Goal: Information Seeking & Learning: Find specific page/section

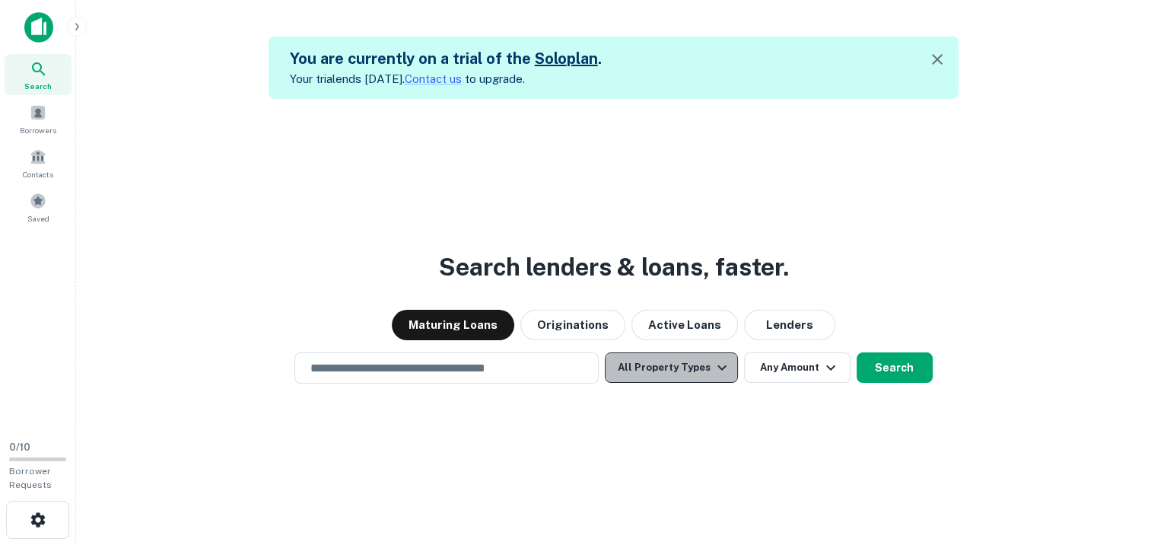
click at [717, 369] on icon "button" at bounding box center [722, 367] width 18 height 18
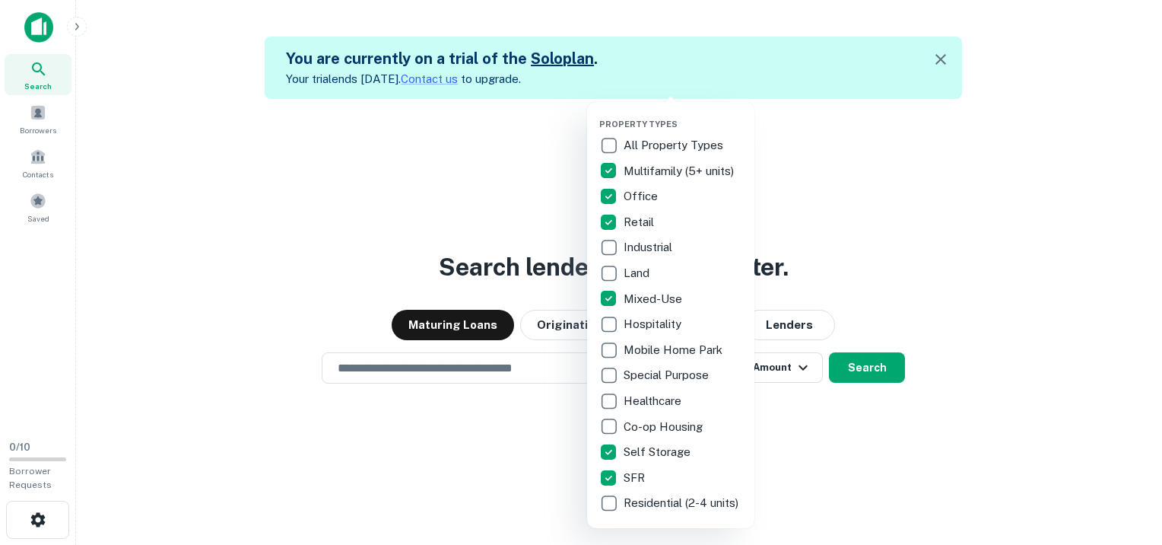
click at [838, 276] on div at bounding box center [581, 272] width 1162 height 545
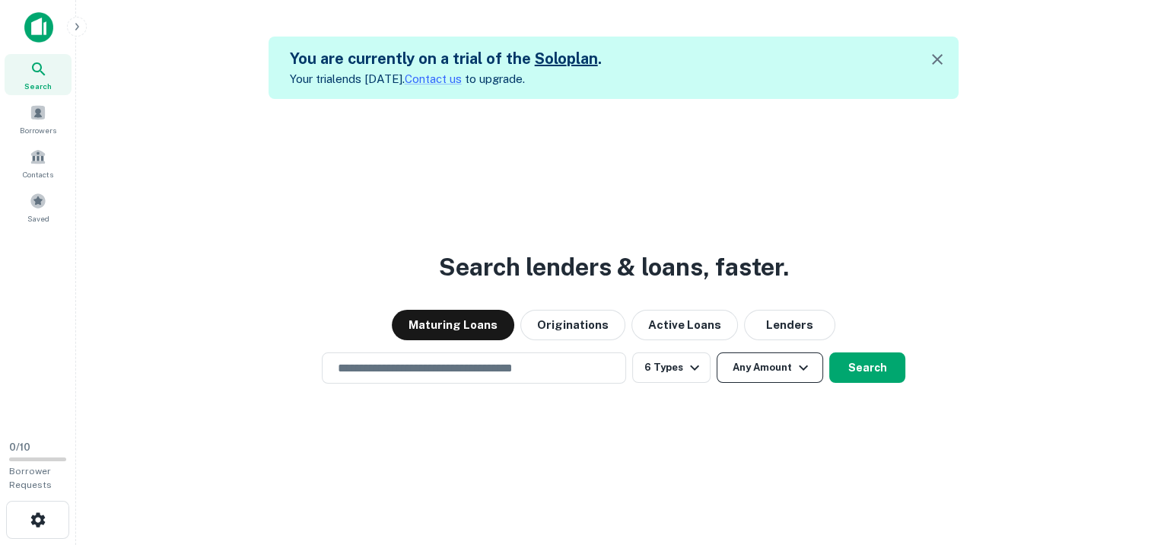
click at [799, 365] on icon "button" at bounding box center [803, 367] width 9 height 5
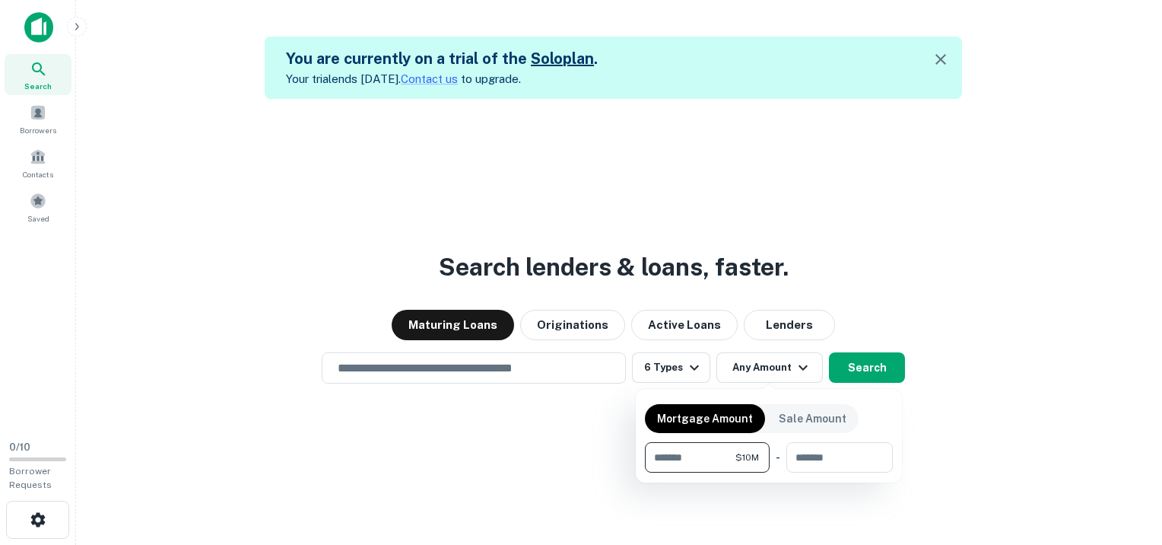
type input "********"
click at [750, 451] on span "$10M" at bounding box center [748, 457] width 24 height 14
click at [793, 455] on input "number" at bounding box center [835, 457] width 96 height 30
click at [968, 407] on div at bounding box center [581, 272] width 1162 height 545
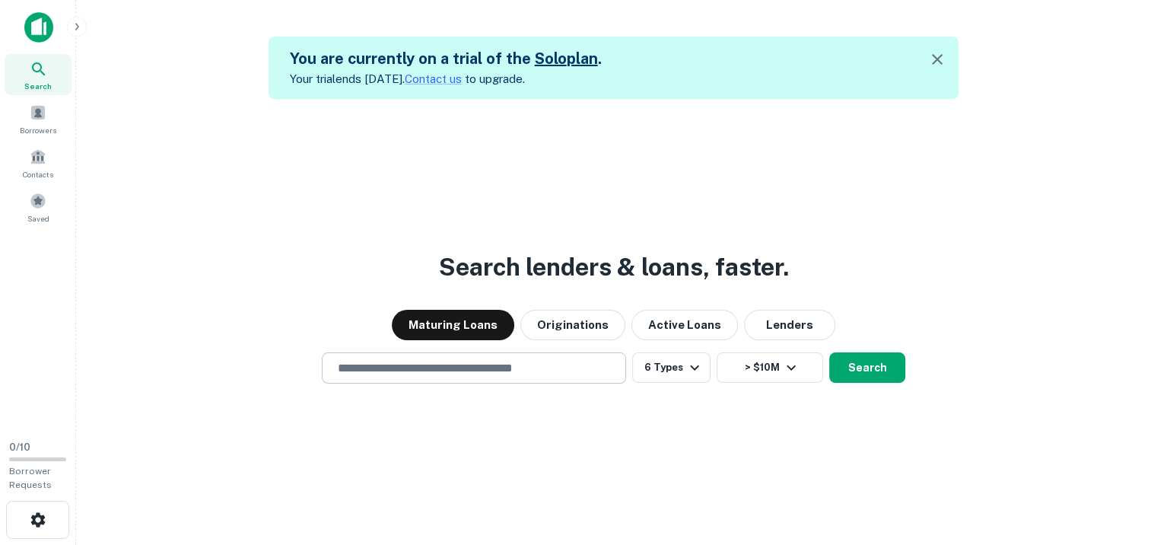
click at [459, 373] on input "text" at bounding box center [474, 367] width 291 height 17
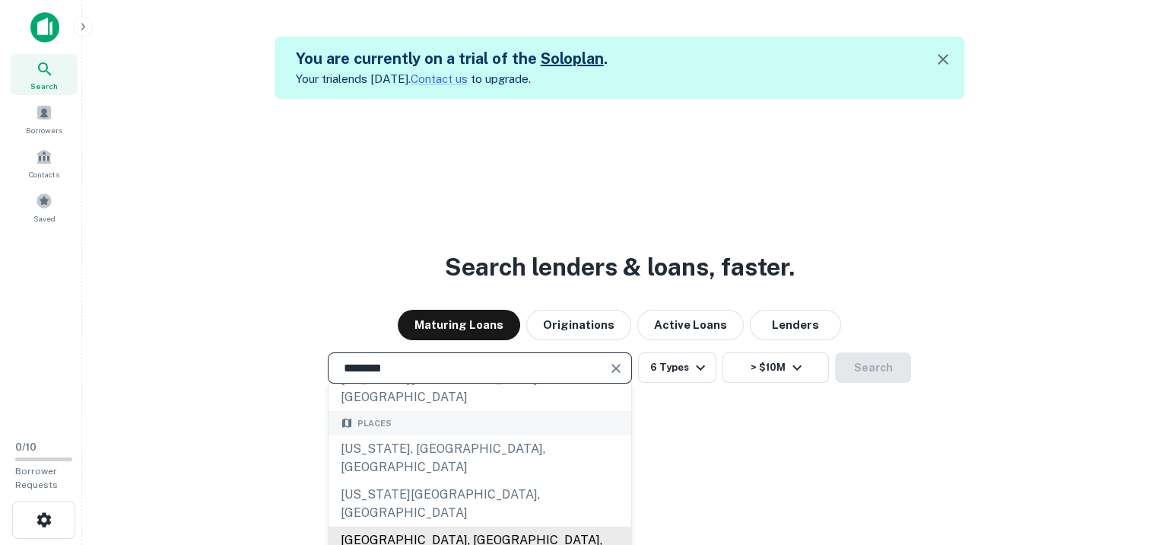
scroll to position [62, 0]
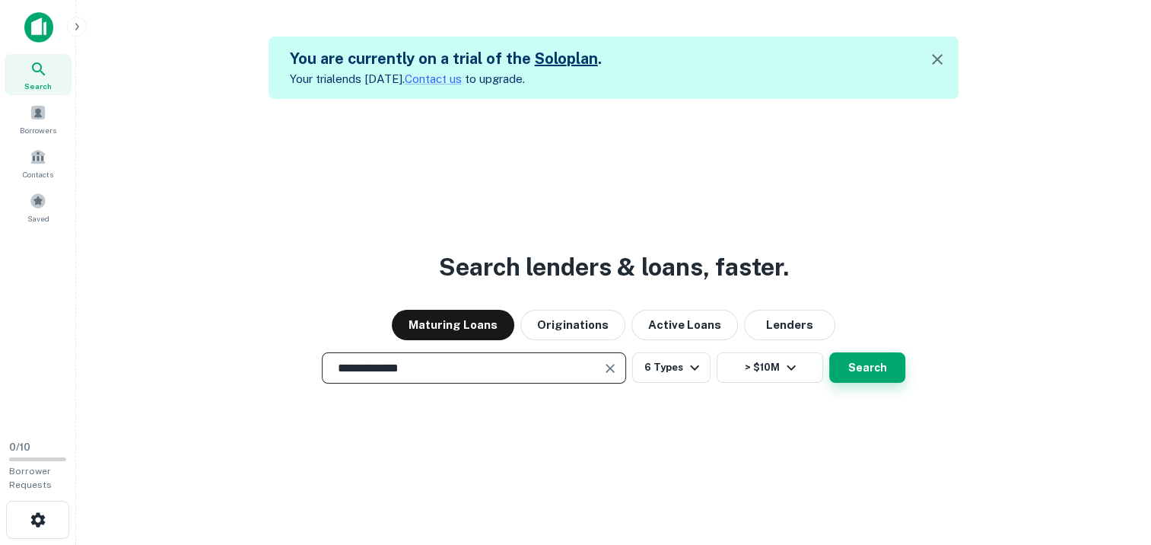
type input "**********"
click at [873, 368] on button "Search" at bounding box center [867, 367] width 76 height 30
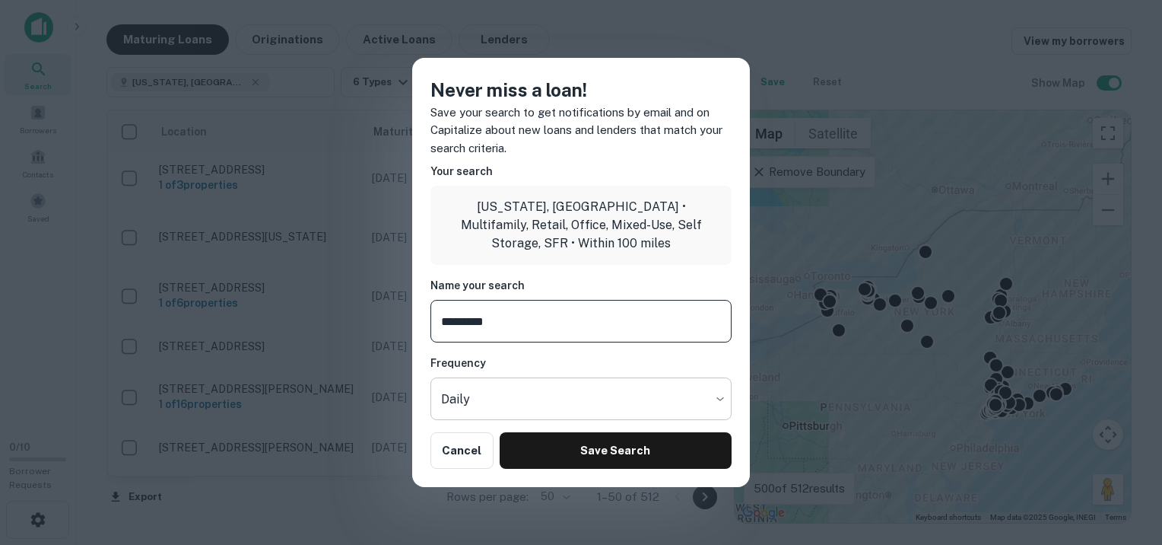
type input "*********"
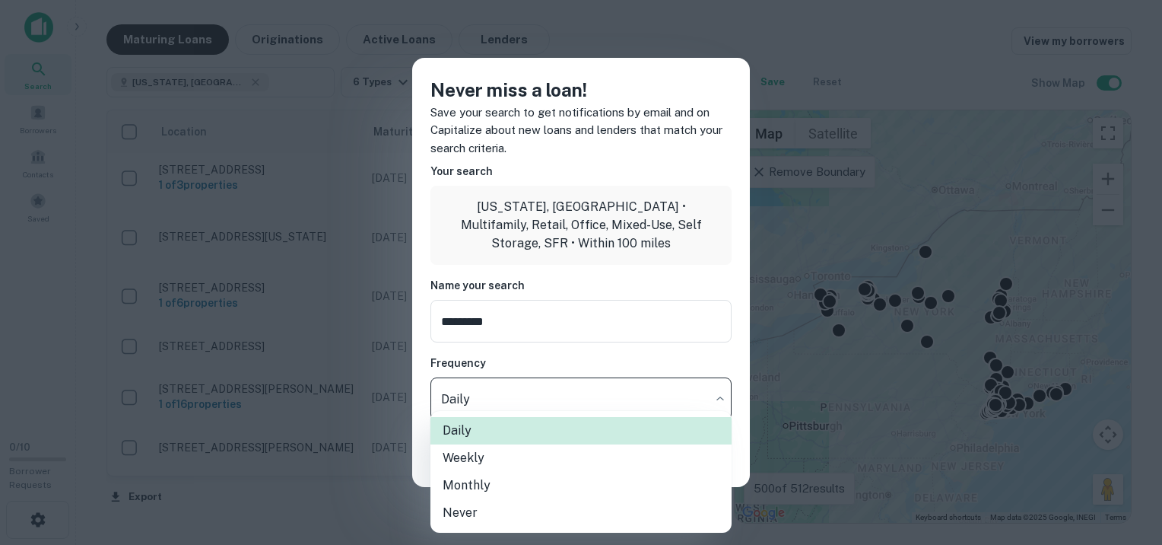
click at [718, 393] on body "Search Borrowers Contacts Saved 0 / 10 Borrower Requests Maturing Loans Origina…" at bounding box center [581, 272] width 1162 height 545
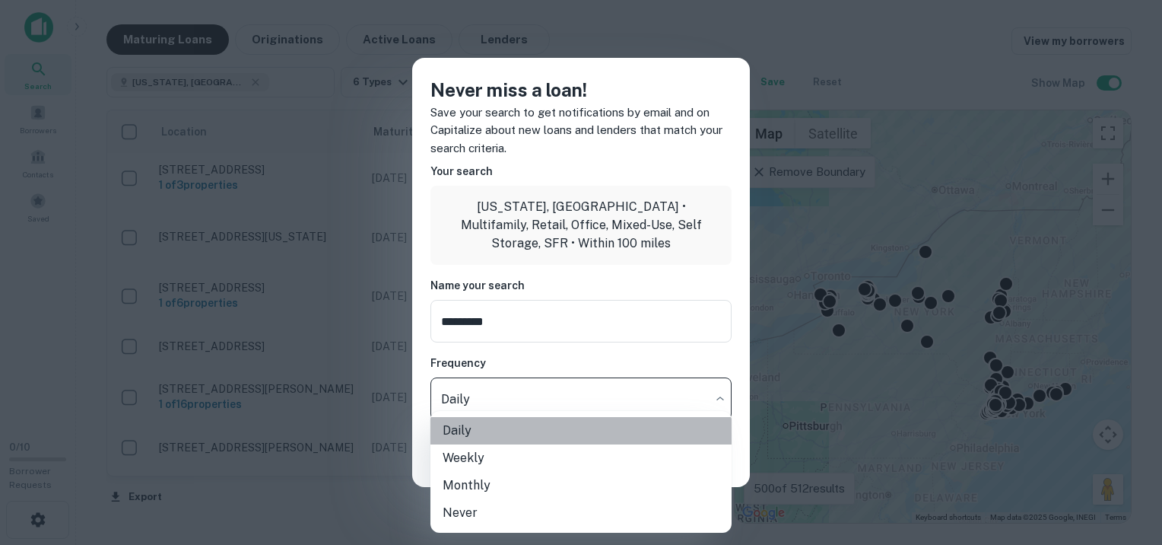
click at [481, 432] on li "Daily" at bounding box center [581, 430] width 301 height 27
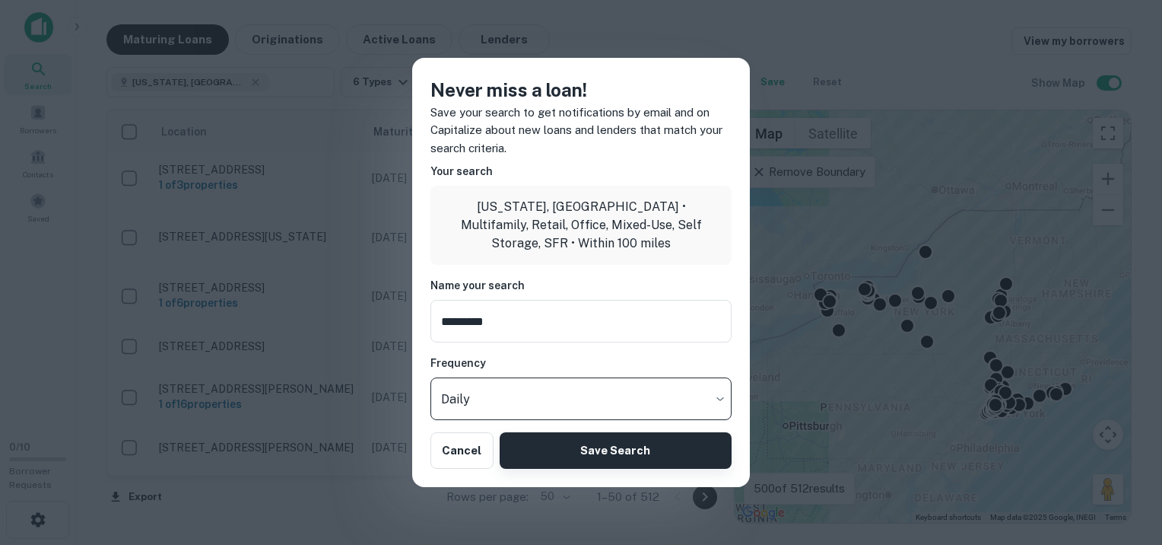
click at [598, 443] on button "Save Search" at bounding box center [616, 450] width 232 height 37
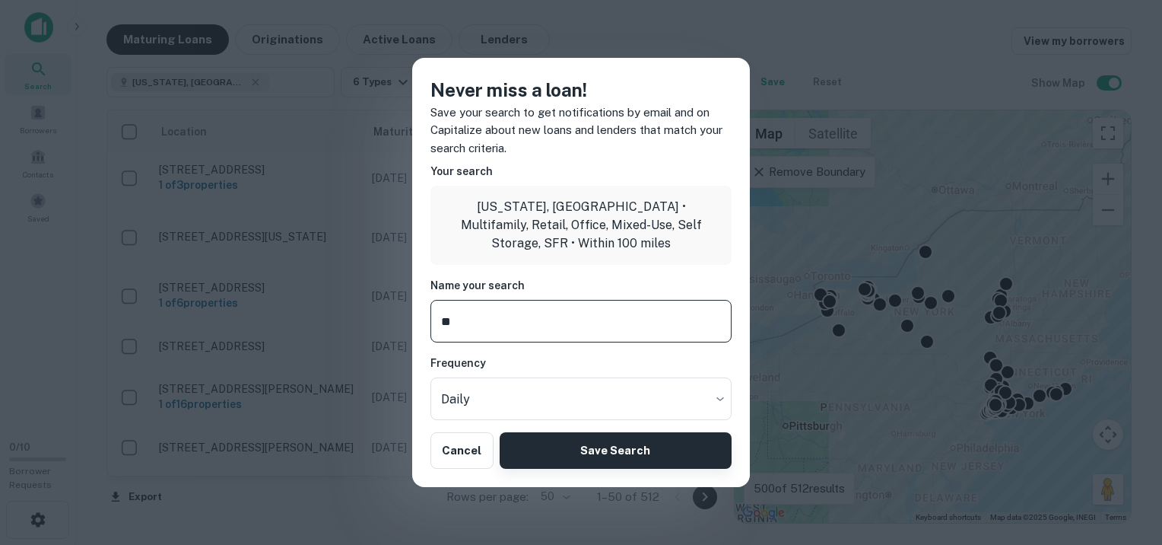
type input "**"
click at [669, 447] on button "Save Search" at bounding box center [616, 450] width 232 height 37
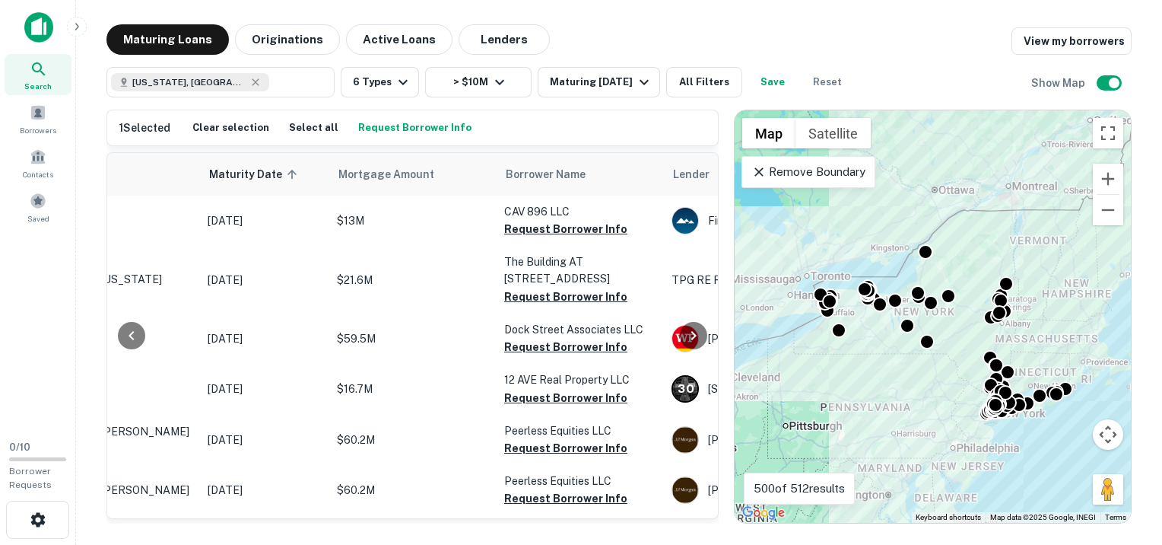
scroll to position [0, 297]
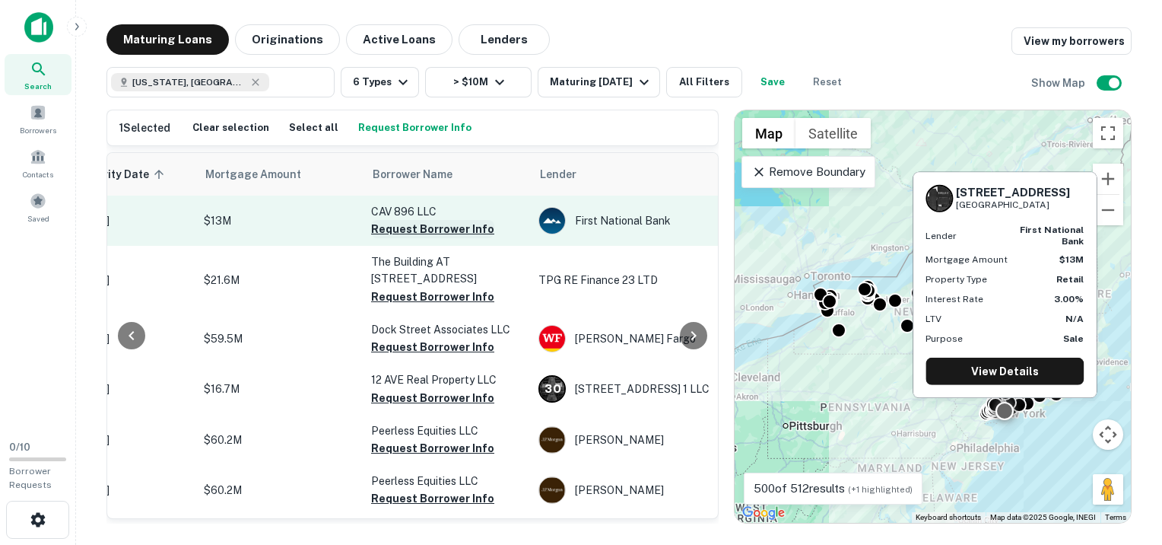
click at [415, 230] on button "Request Borrower Info" at bounding box center [432, 229] width 123 height 18
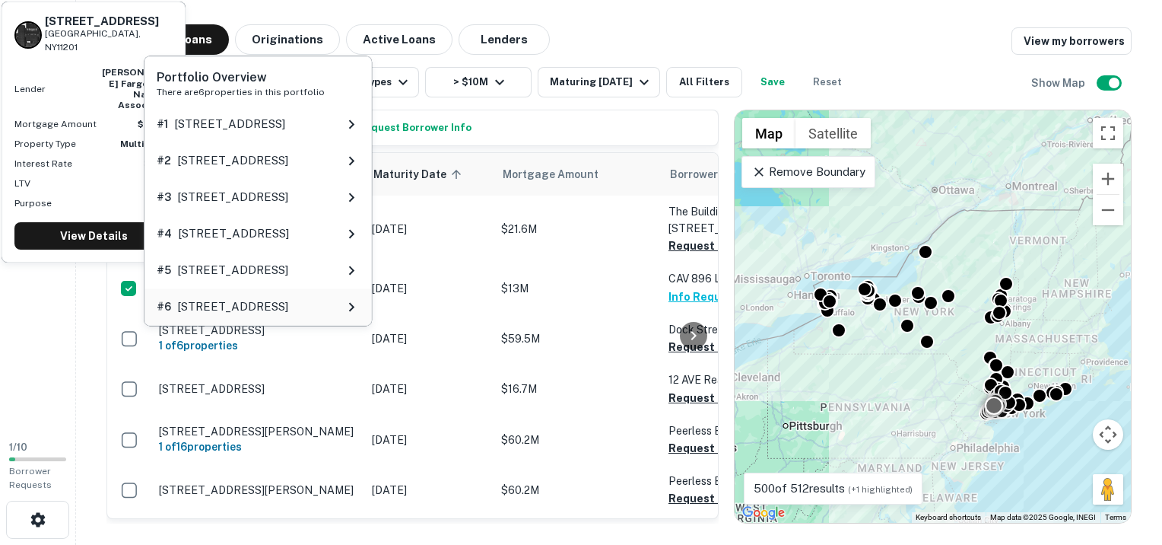
scroll to position [2, 0]
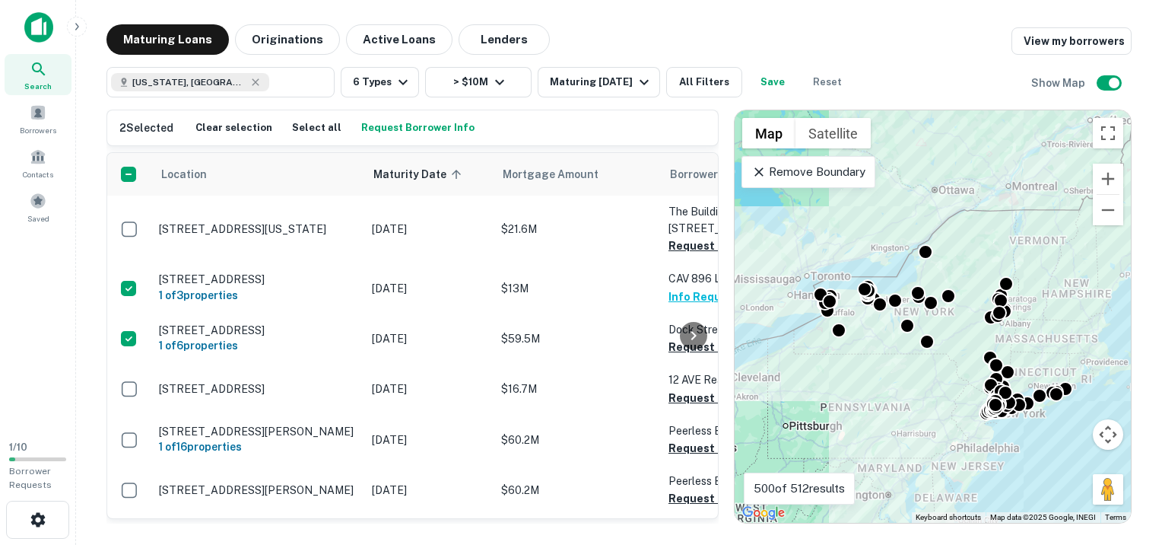
click at [679, 345] on div at bounding box center [694, 335] width 30 height 365
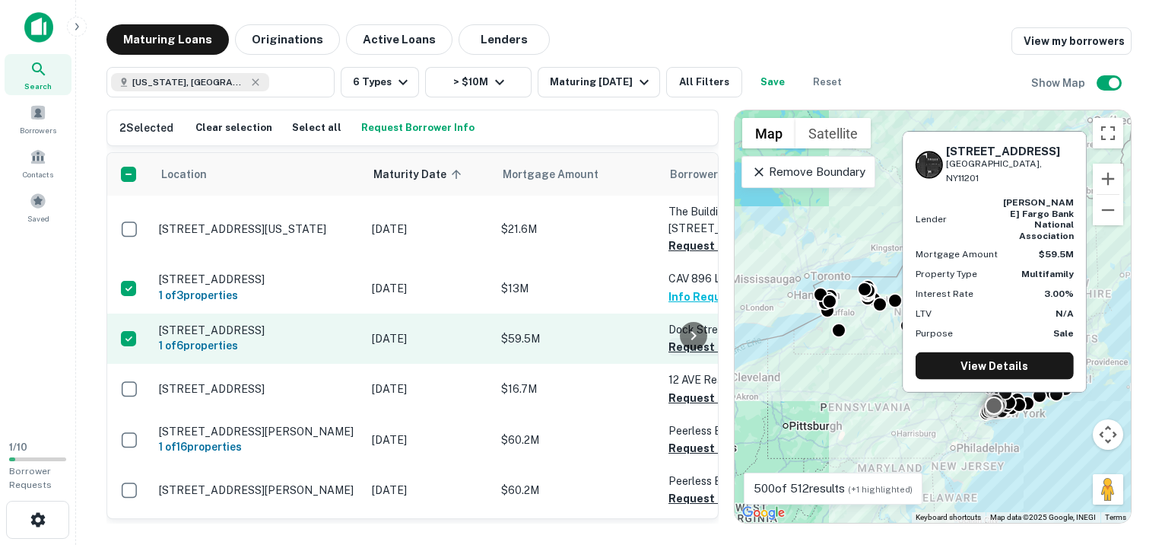
click at [678, 350] on button "Request Borrower Info" at bounding box center [730, 347] width 123 height 18
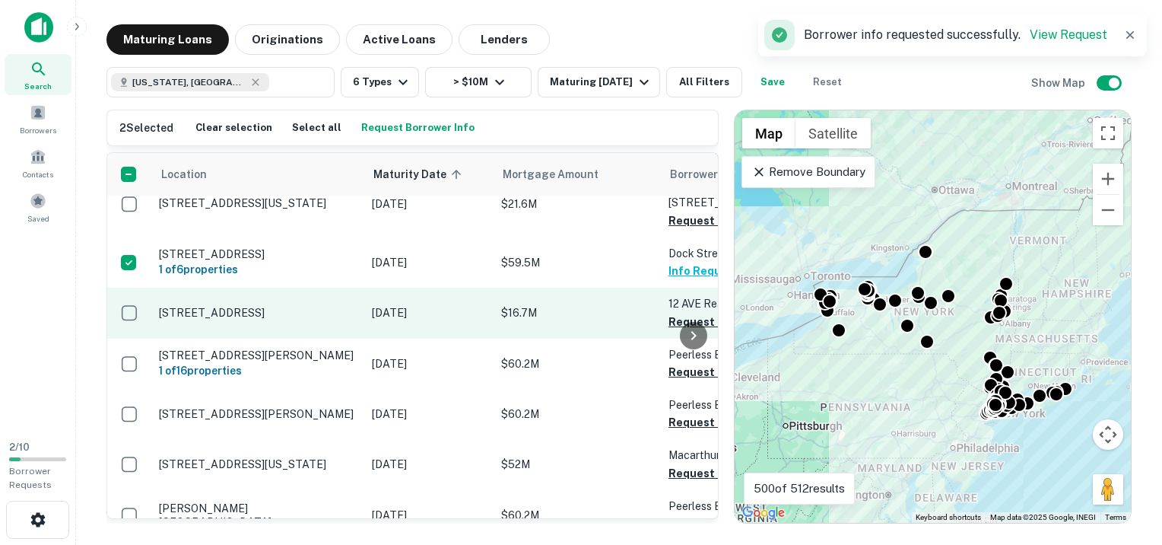
scroll to position [152, 0]
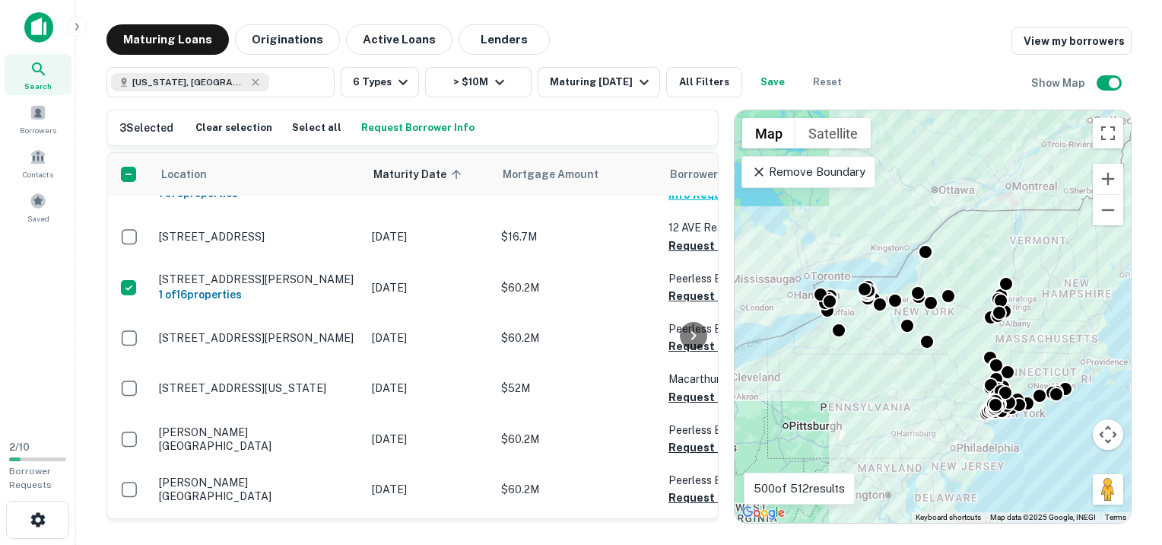
click at [687, 297] on div at bounding box center [694, 335] width 30 height 365
click at [682, 294] on div at bounding box center [694, 335] width 30 height 365
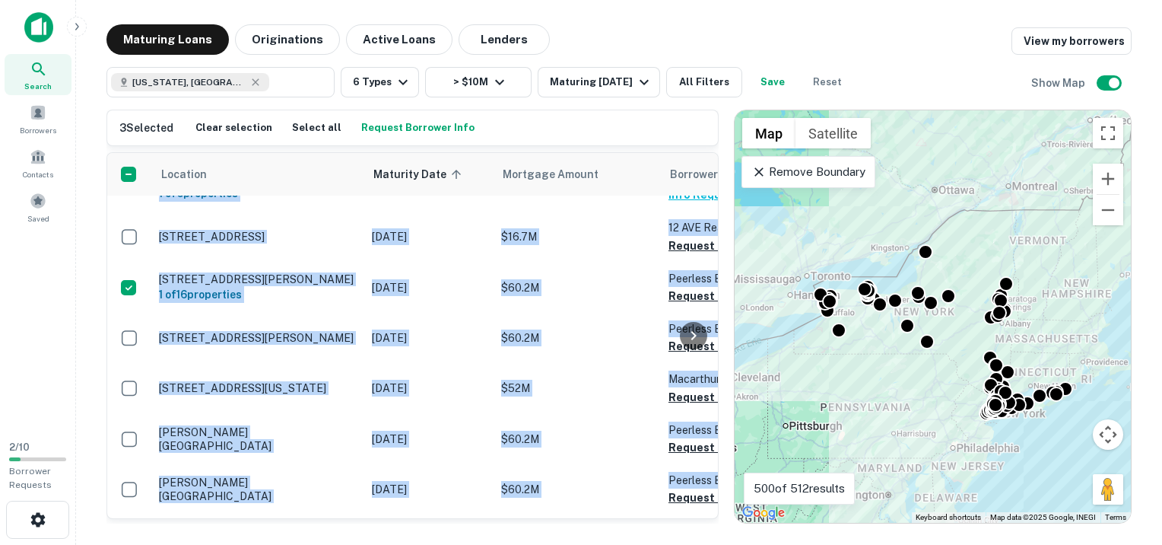
click at [682, 294] on div at bounding box center [694, 335] width 30 height 365
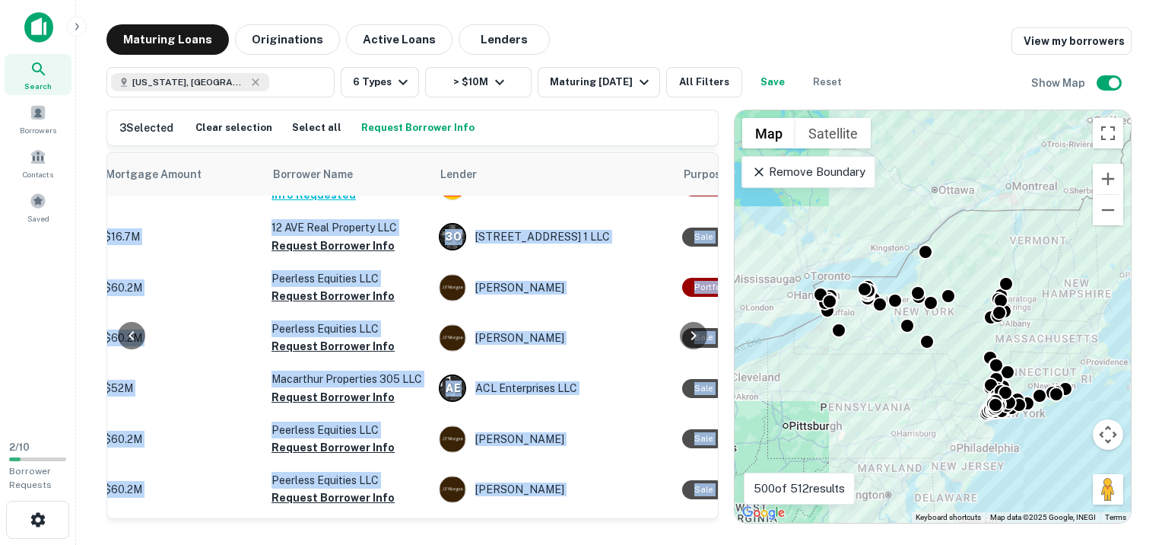
scroll to position [152, 435]
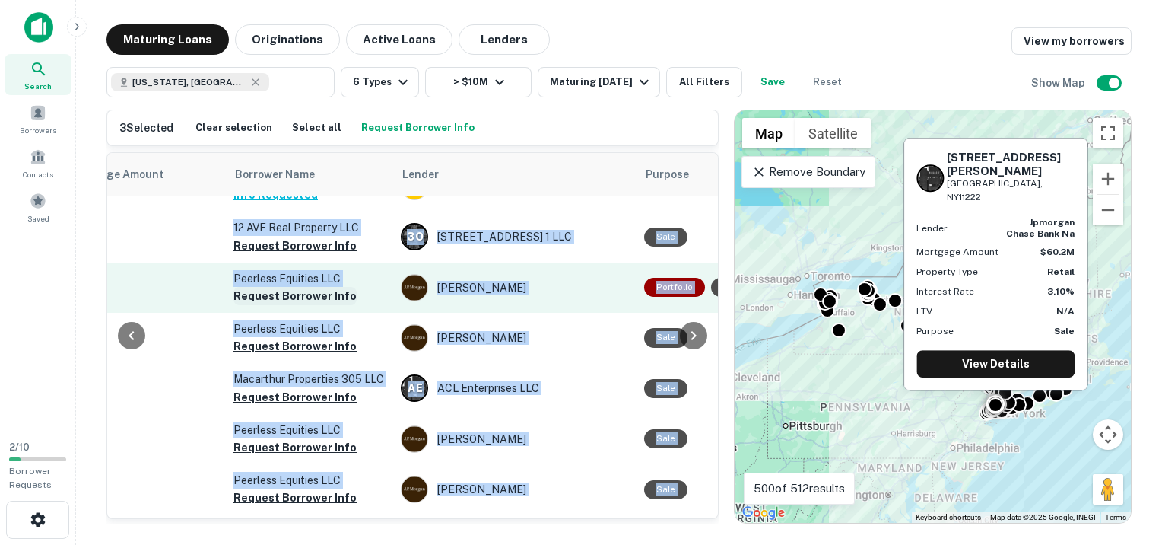
click at [278, 297] on button "Request Borrower Info" at bounding box center [295, 296] width 123 height 18
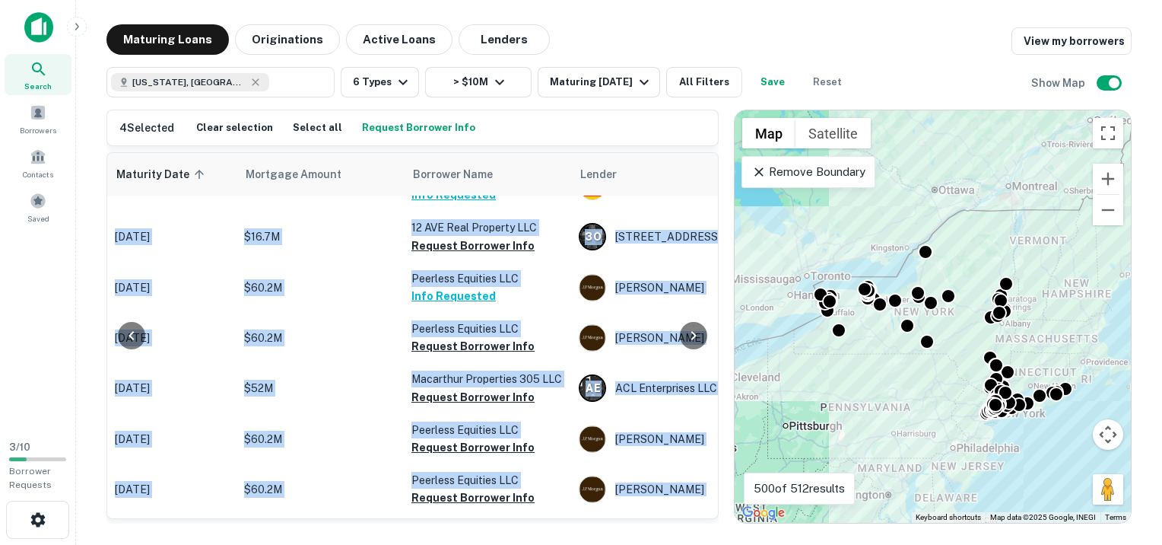
scroll to position [152, 280]
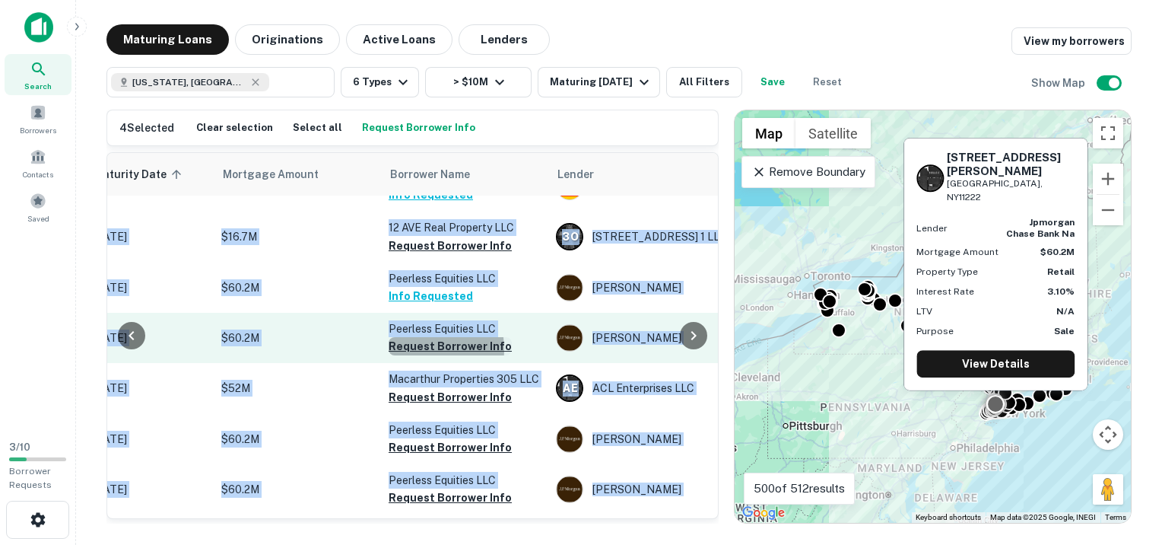
click at [412, 349] on button "Request Borrower Info" at bounding box center [450, 346] width 123 height 18
click at [412, 349] on td "Peerless Equities LLC Requesting..." at bounding box center [464, 338] width 167 height 50
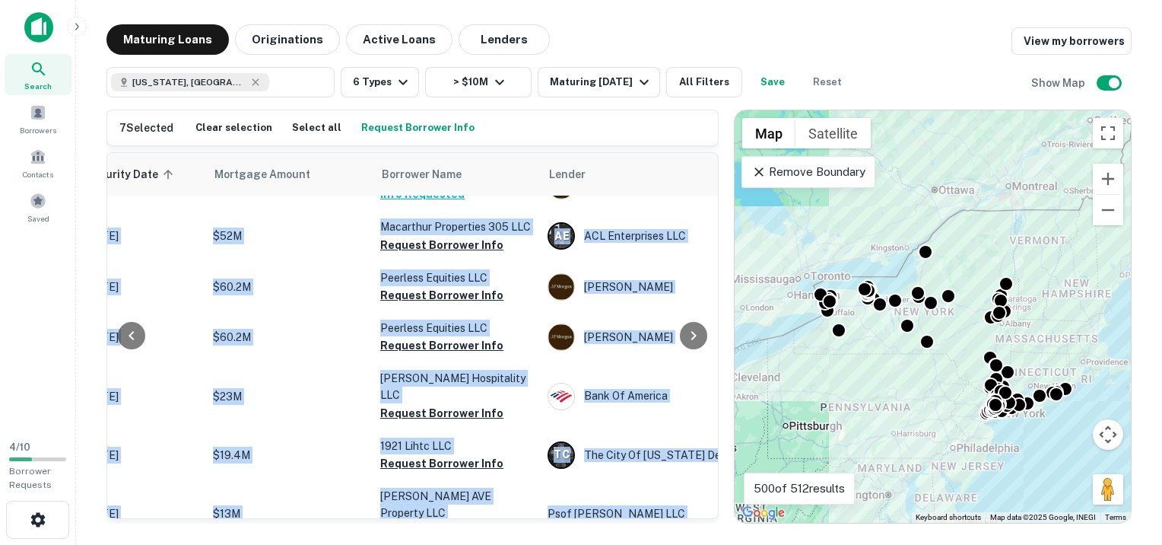
scroll to position [304, 315]
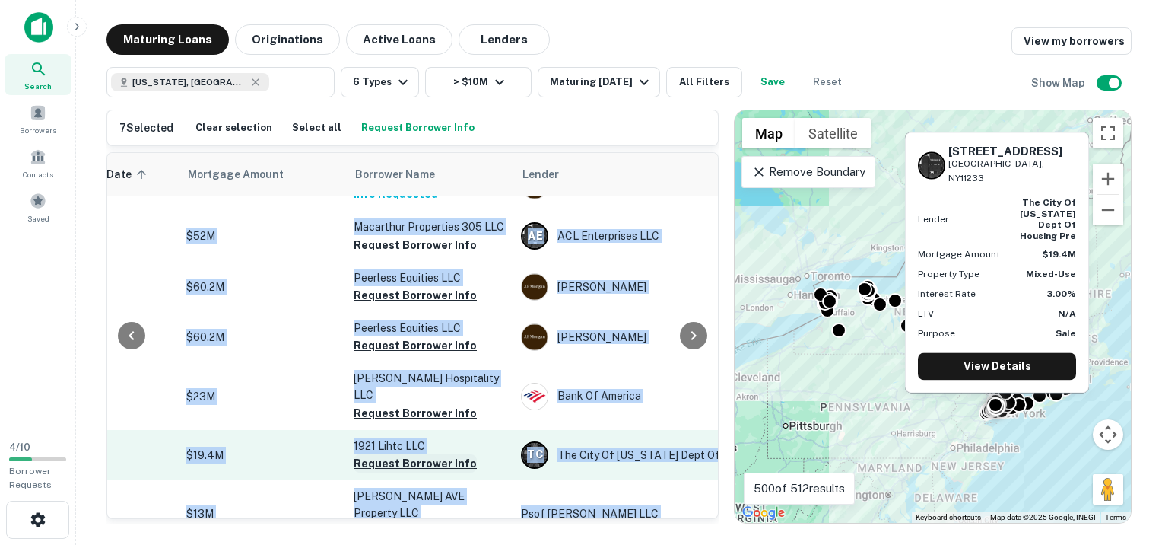
click at [384, 454] on button "Request Borrower Info" at bounding box center [415, 463] width 123 height 18
click at [384, 449] on td "1921 Lihtc LLC Requesting..." at bounding box center [429, 455] width 167 height 50
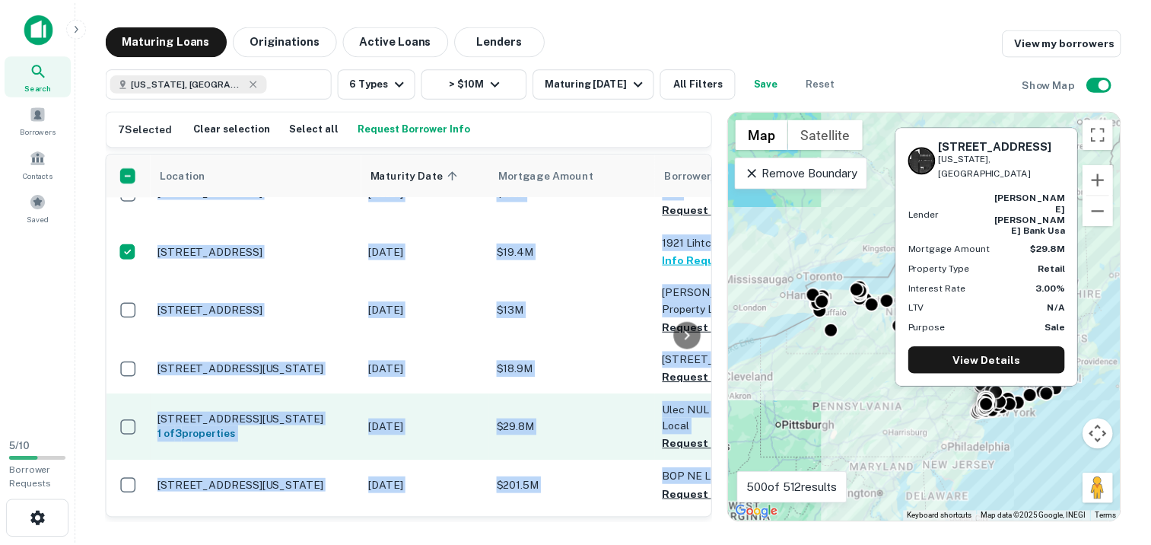
scroll to position [532, 0]
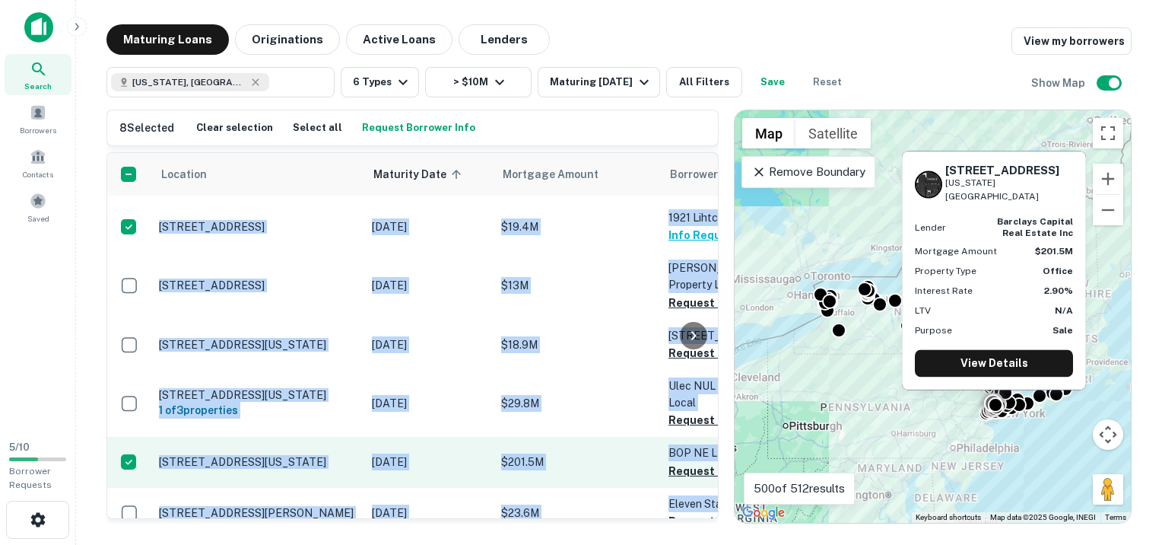
click at [514, 453] on p "$201.5M" at bounding box center [577, 461] width 152 height 17
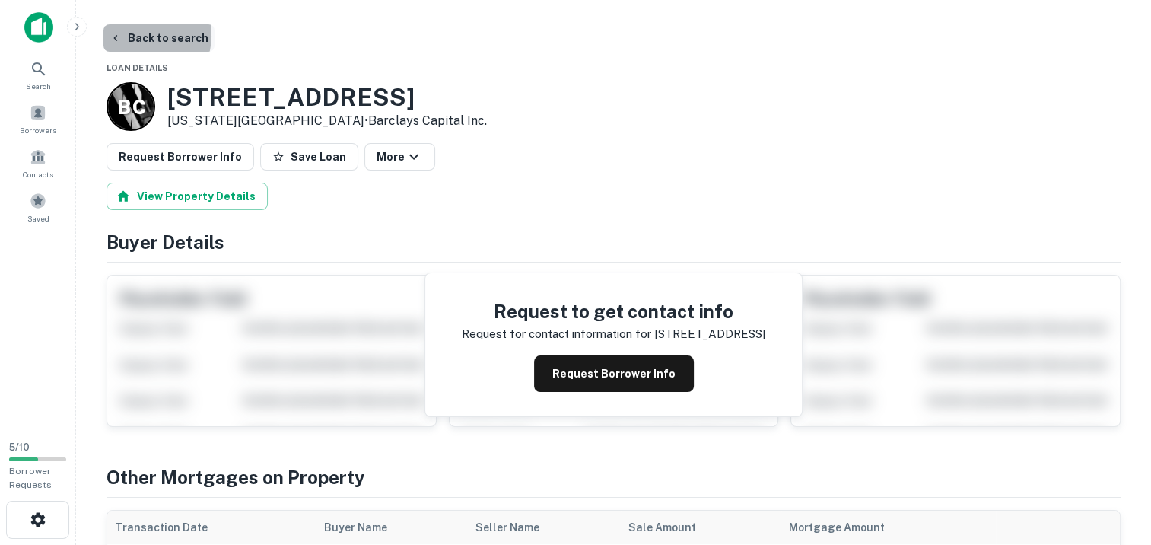
click at [143, 36] on button "Back to search" at bounding box center [158, 37] width 111 height 27
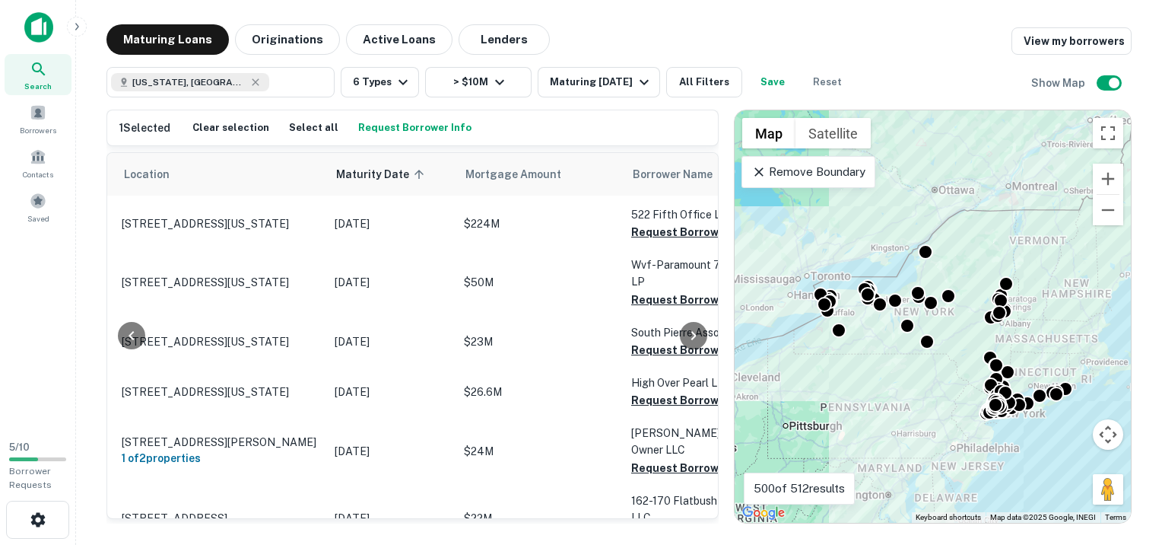
scroll to position [1141, 168]
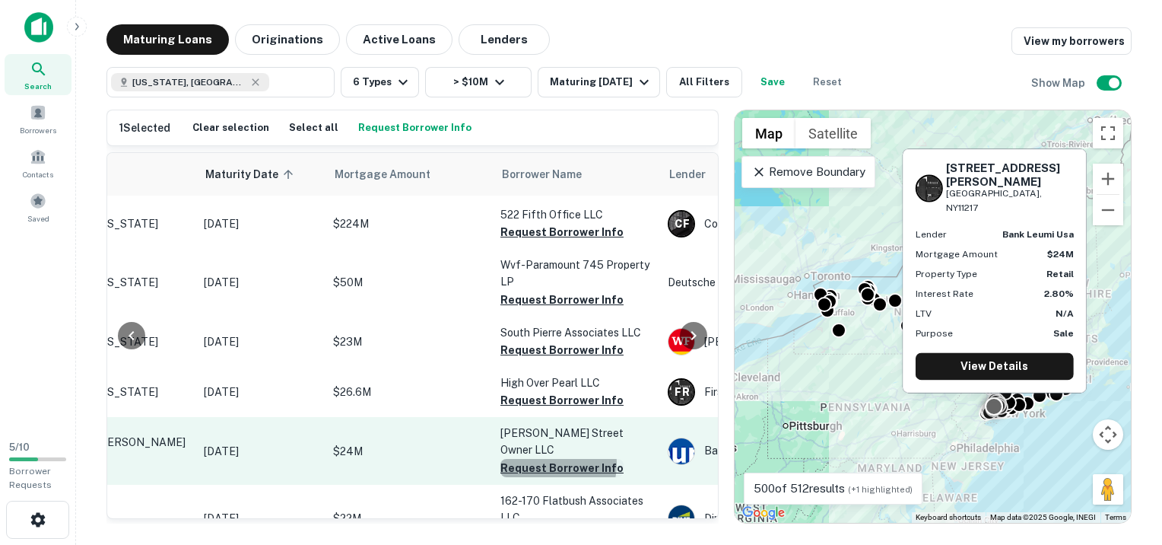
click at [539, 459] on button "Request Borrower Info" at bounding box center [562, 468] width 123 height 18
click at [539, 417] on td "[PERSON_NAME] Street Owner LLC Requesting..." at bounding box center [576, 450] width 167 height 67
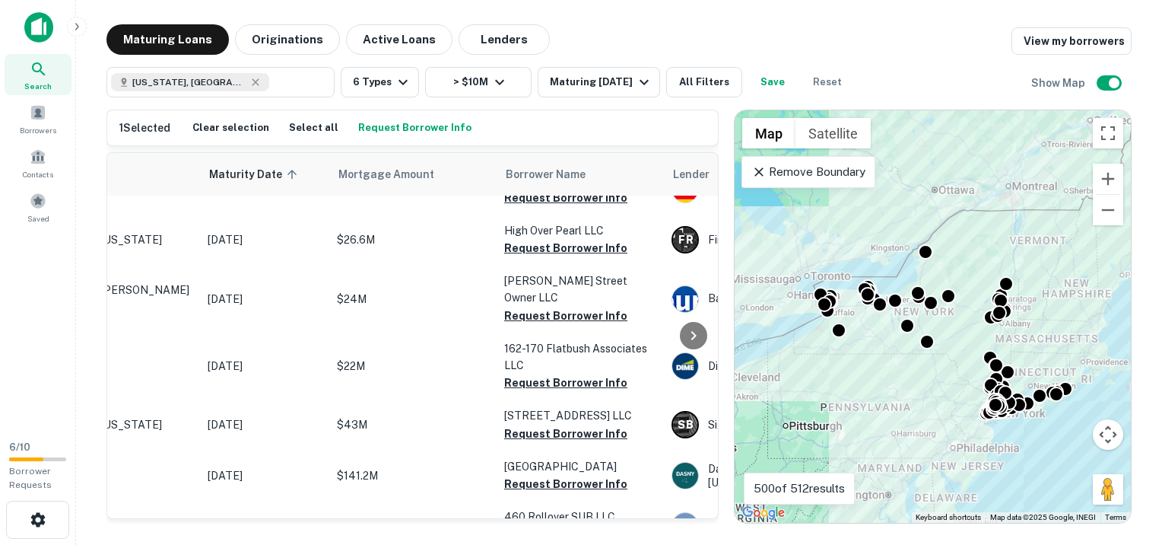
scroll to position [1293, 0]
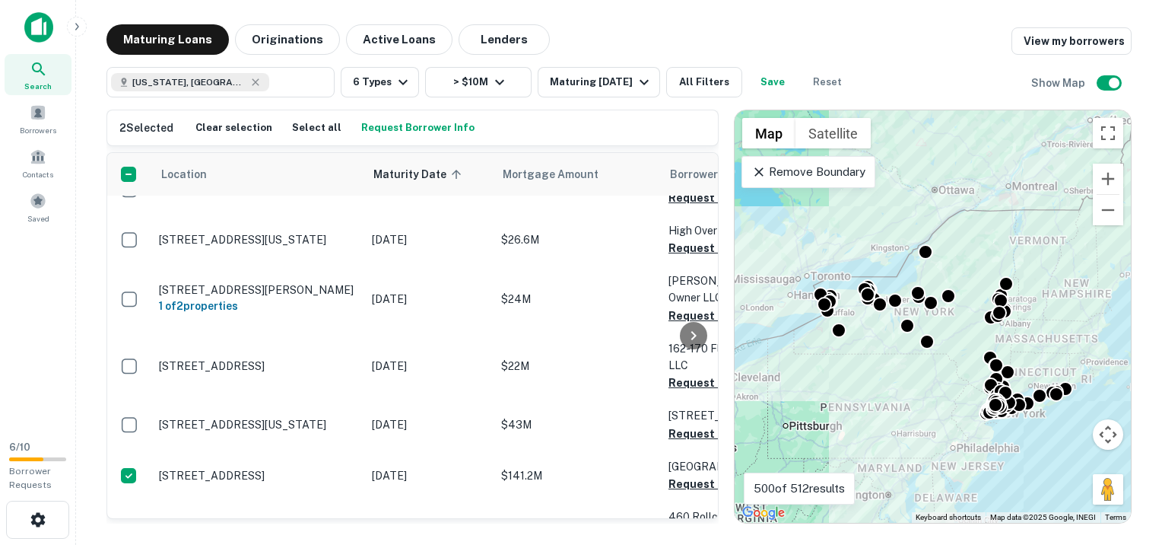
click at [684, 434] on div at bounding box center [694, 335] width 30 height 365
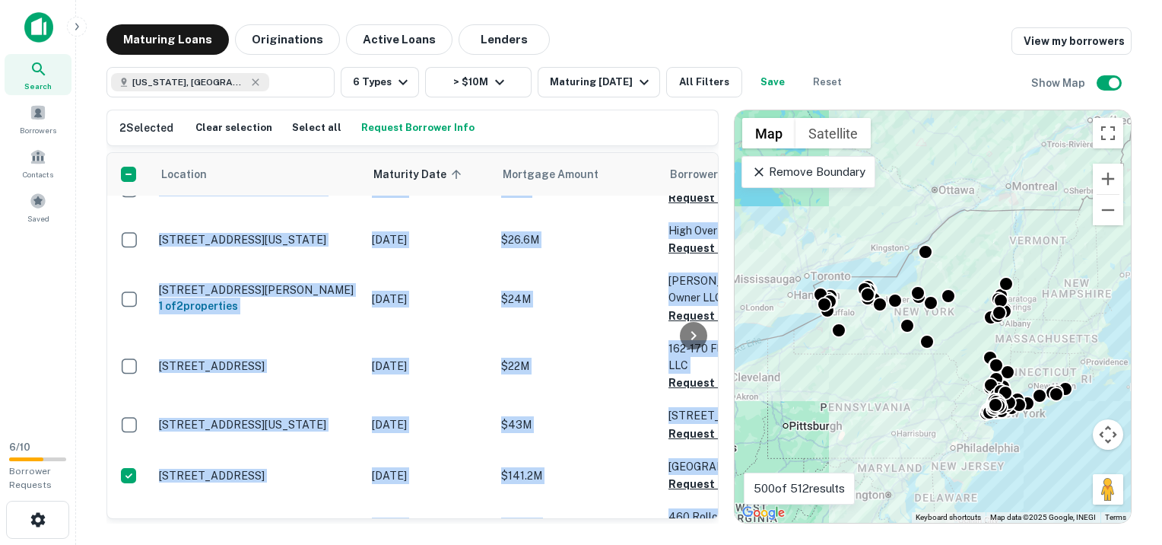
click at [684, 434] on div at bounding box center [694, 335] width 30 height 365
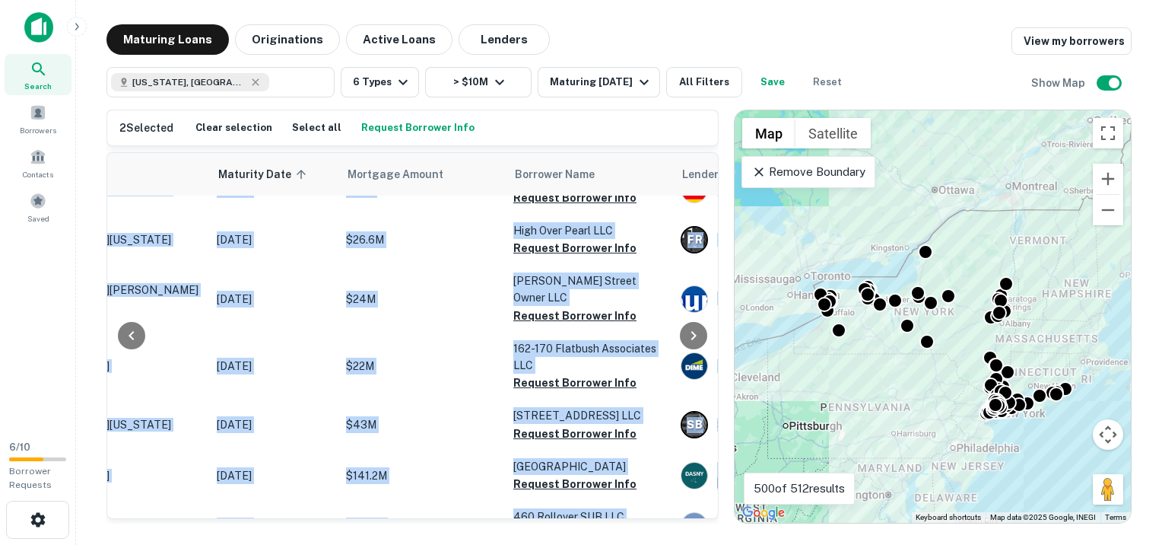
scroll to position [1293, 170]
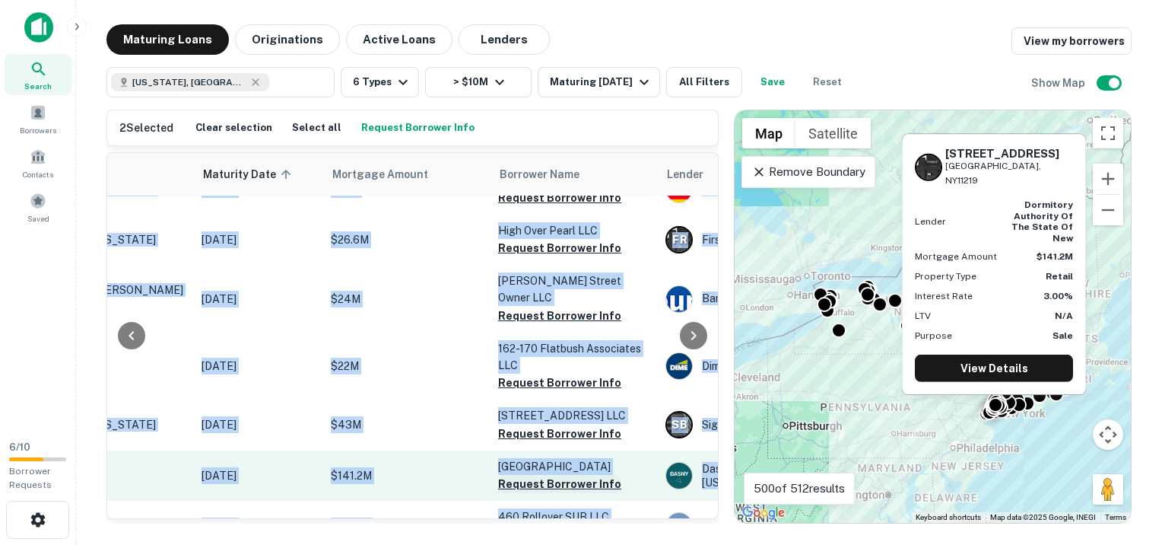
click at [519, 475] on button "Request Borrower Info" at bounding box center [559, 484] width 123 height 18
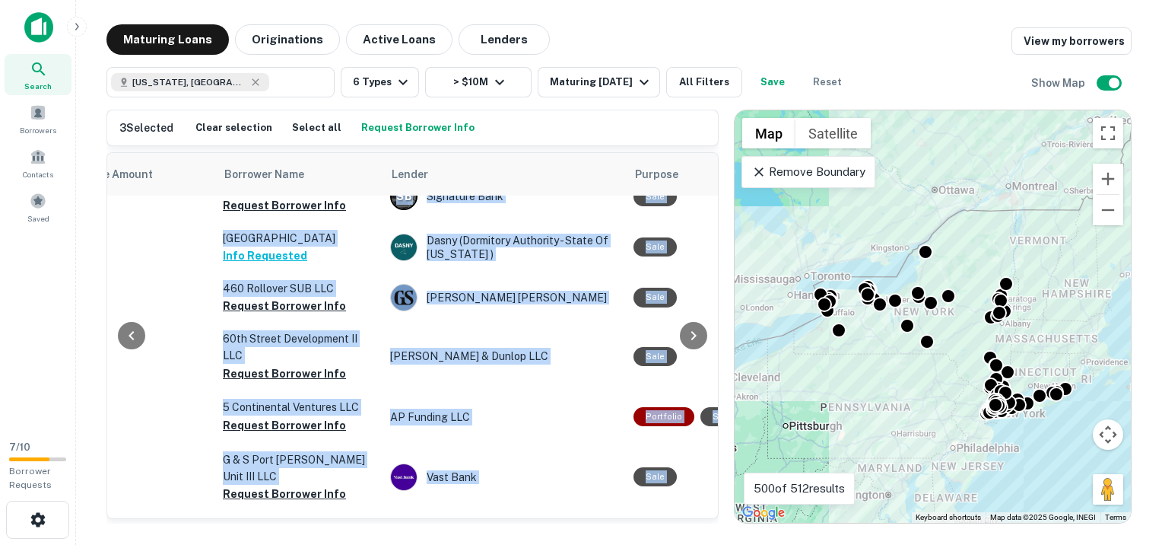
scroll to position [1521, 435]
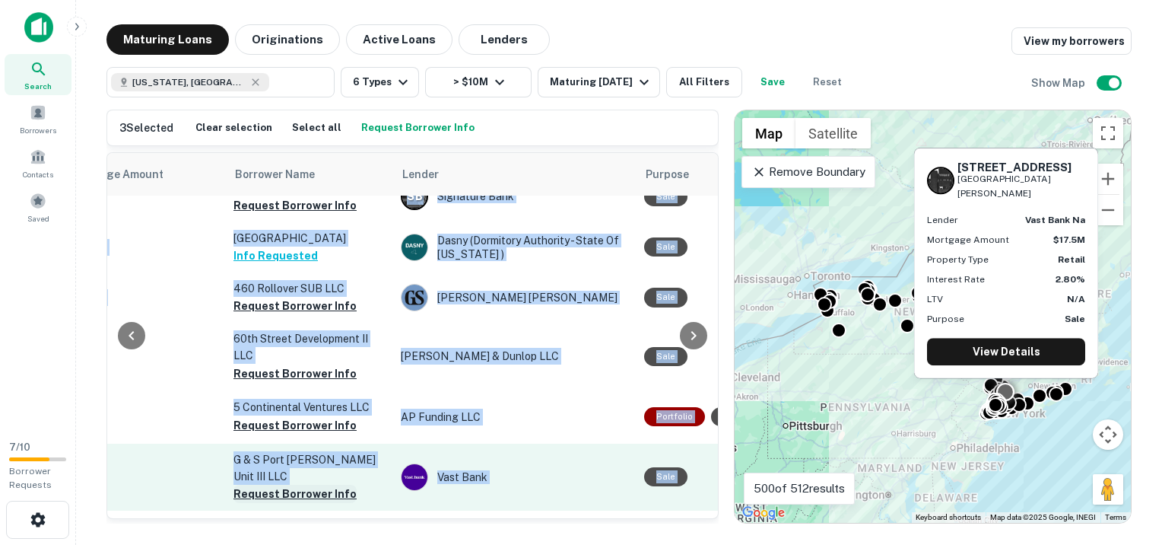
click at [287, 485] on button "Request Borrower Info" at bounding box center [295, 494] width 123 height 18
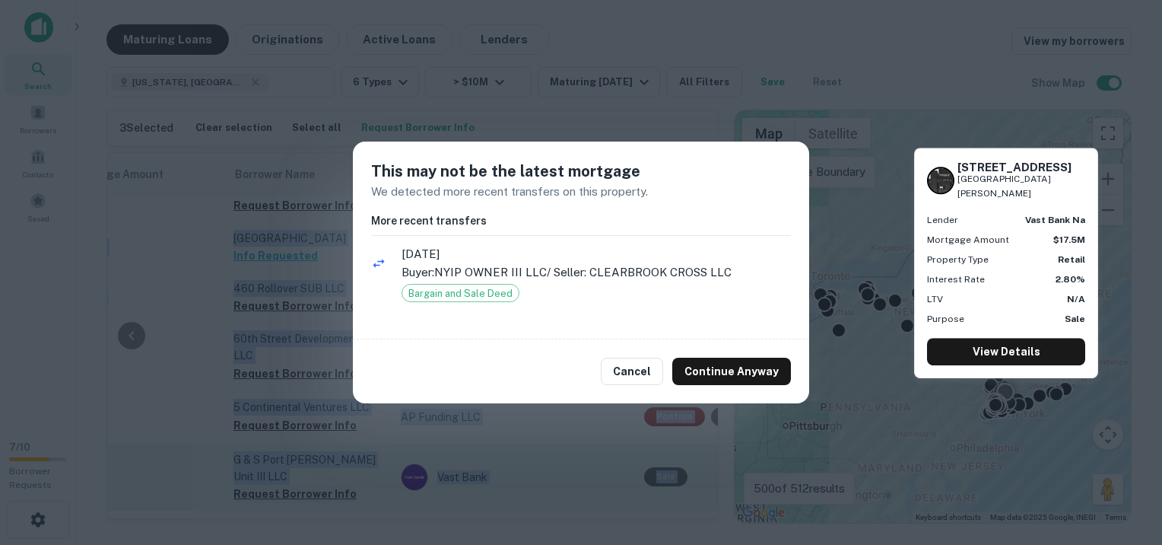
click at [287, 435] on div "This may not be the latest mortgage We detected more recent transfers on this p…" at bounding box center [581, 272] width 1162 height 545
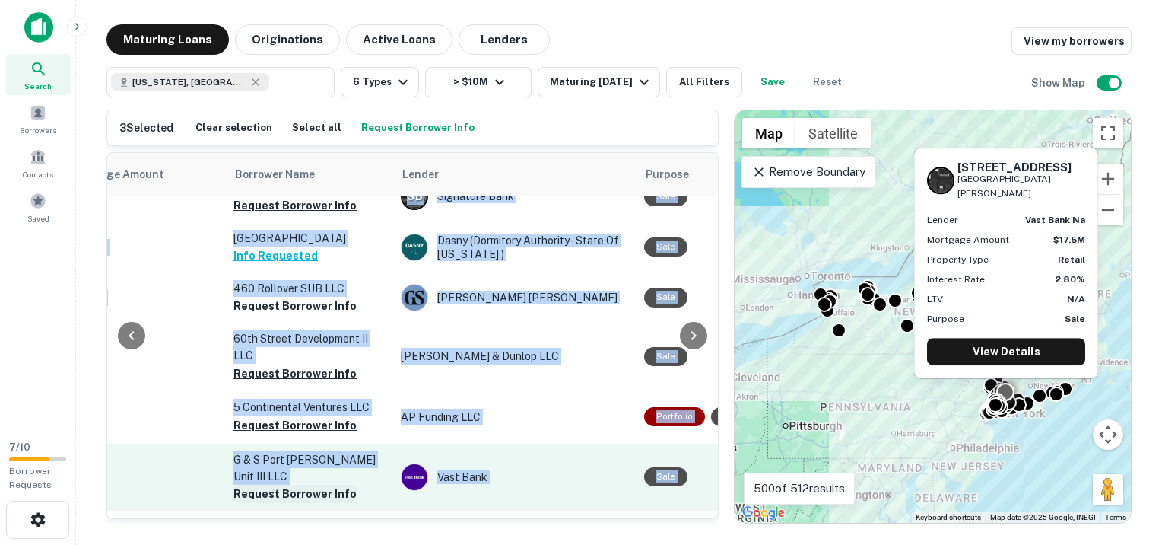
drag, startPoint x: 287, startPoint y: 435, endPoint x: 279, endPoint y: 431, distance: 8.5
click at [279, 485] on button "Request Borrower Info" at bounding box center [295, 494] width 123 height 18
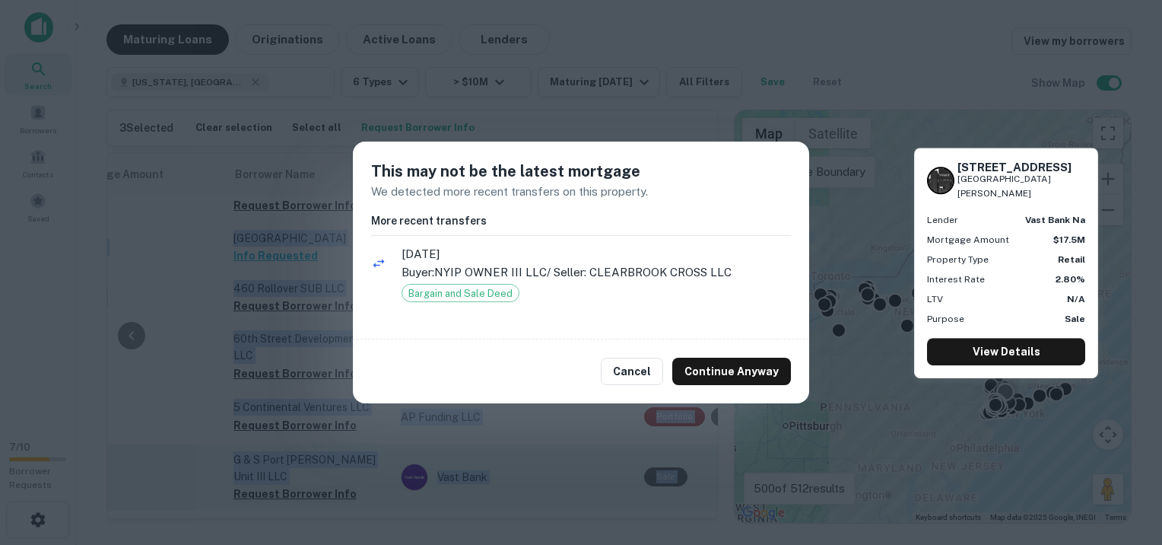
click at [279, 431] on div "This may not be the latest mortgage We detected more recent transfers on this p…" at bounding box center [581, 272] width 1162 height 545
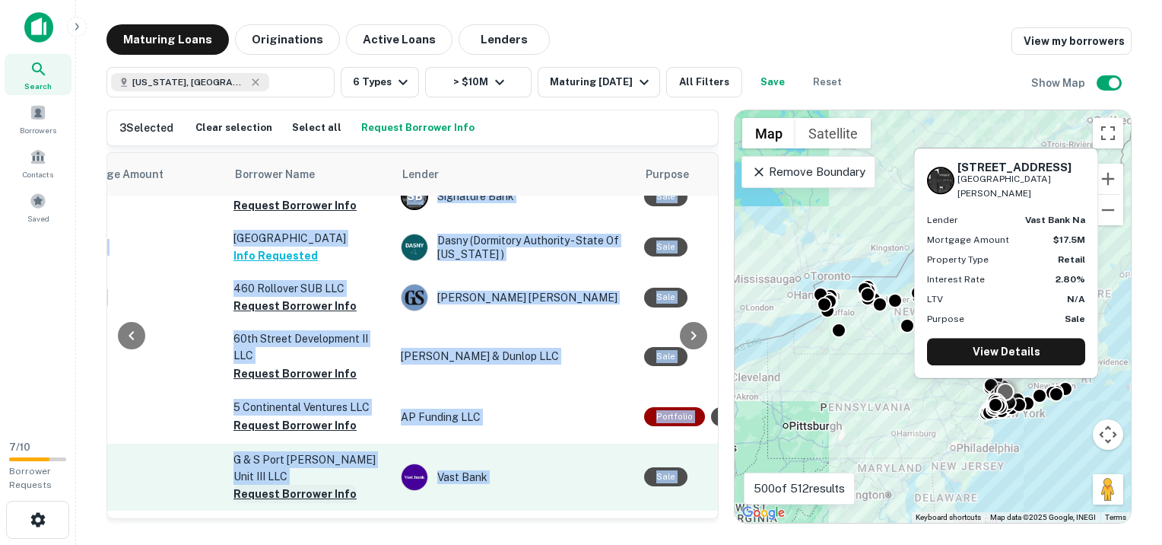
click at [279, 485] on button "Request Borrower Info" at bounding box center [295, 494] width 123 height 18
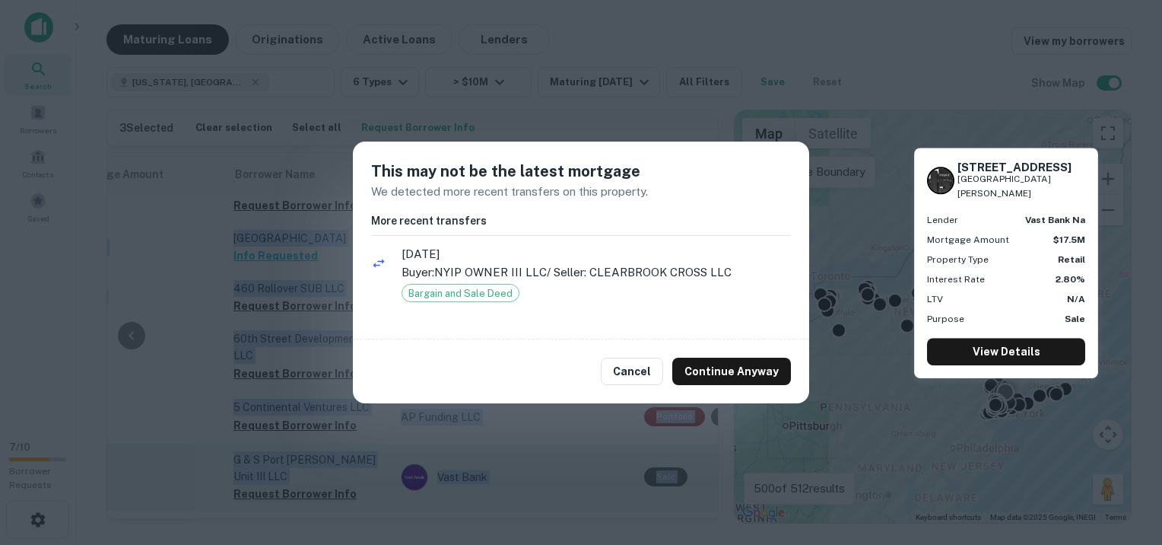
click at [279, 431] on div "This may not be the latest mortgage We detected more recent transfers on this p…" at bounding box center [581, 272] width 1162 height 545
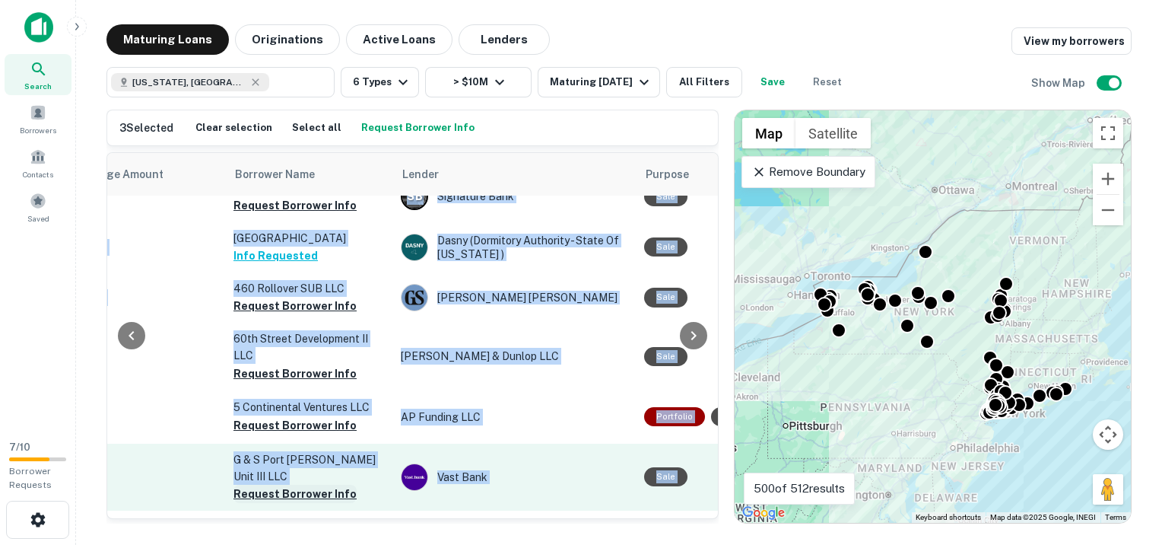
click at [279, 485] on button "Request Borrower Info" at bounding box center [295, 494] width 123 height 18
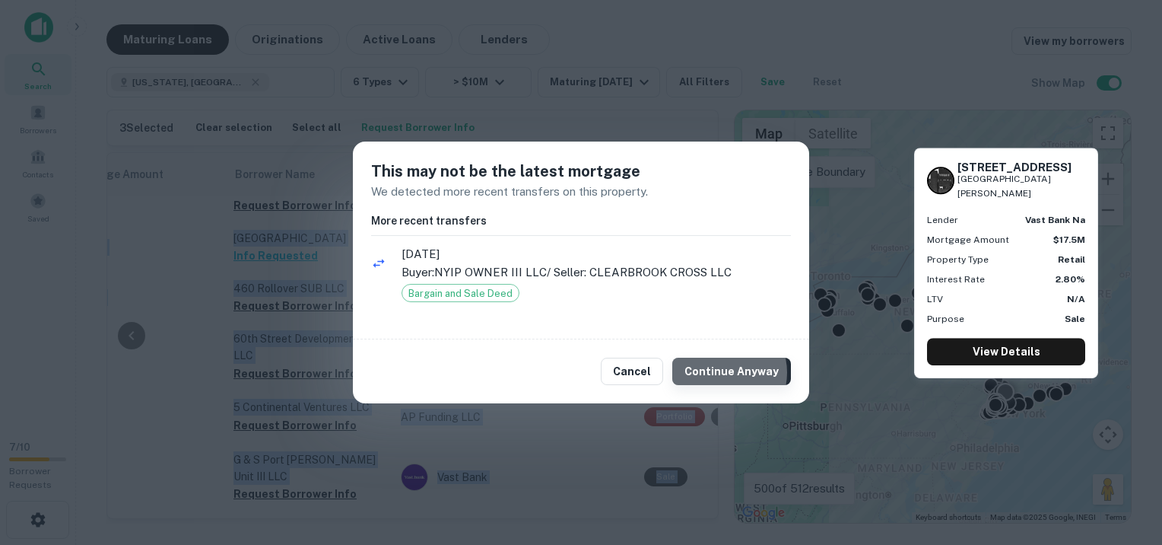
click at [730, 372] on button "Continue Anyway" at bounding box center [731, 371] width 119 height 27
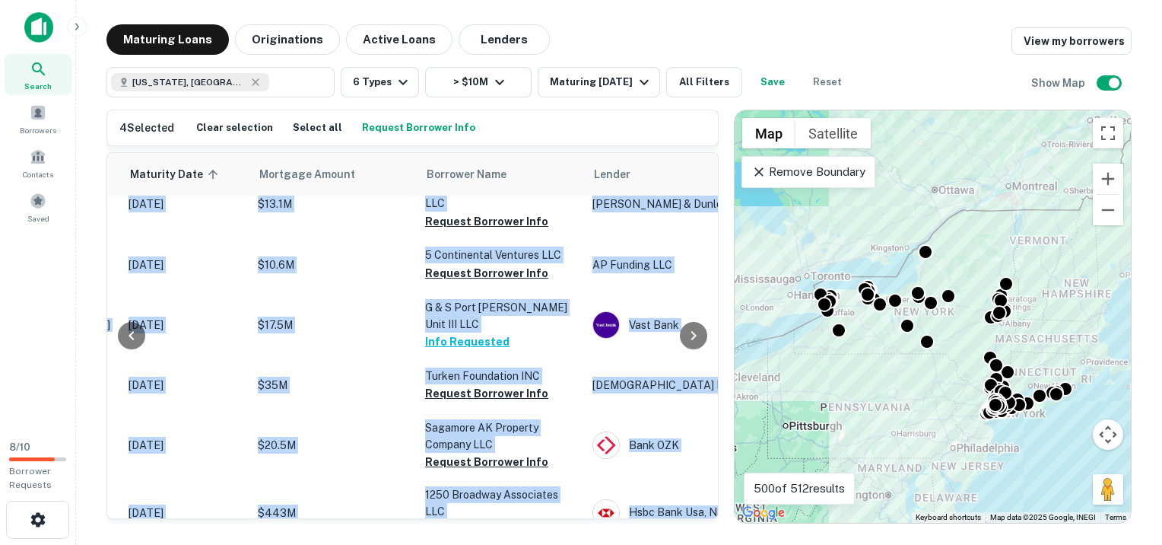
scroll to position [1674, 268]
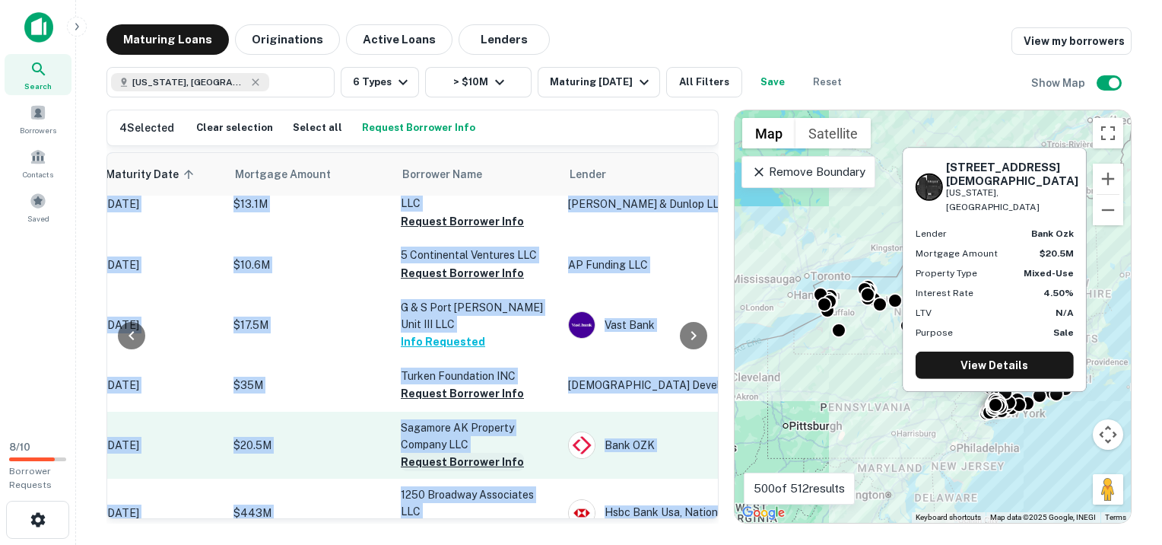
click at [438, 453] on button "Request Borrower Info" at bounding box center [462, 462] width 123 height 18
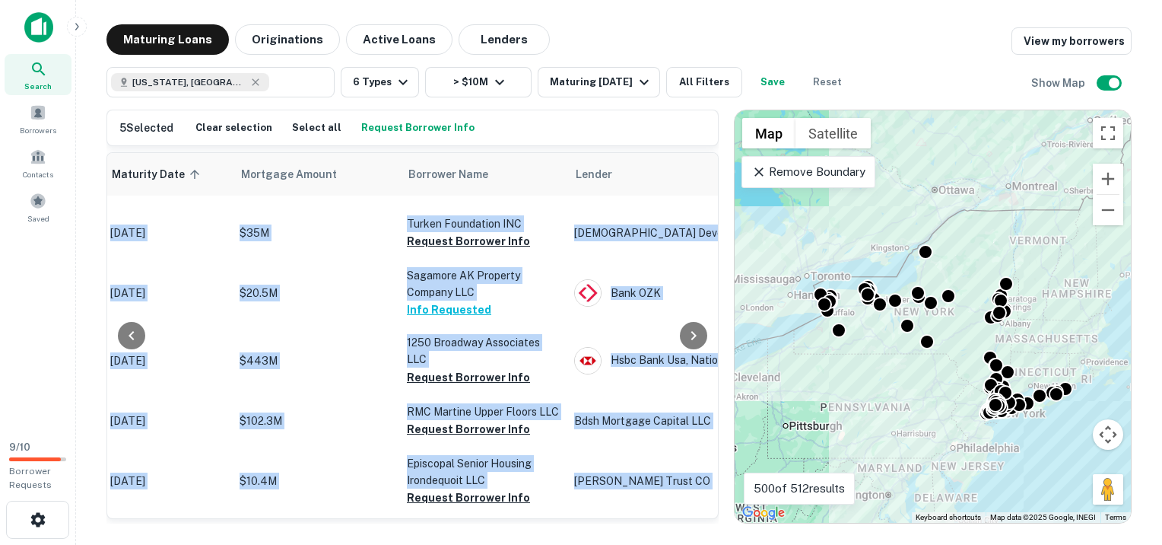
scroll to position [1826, 286]
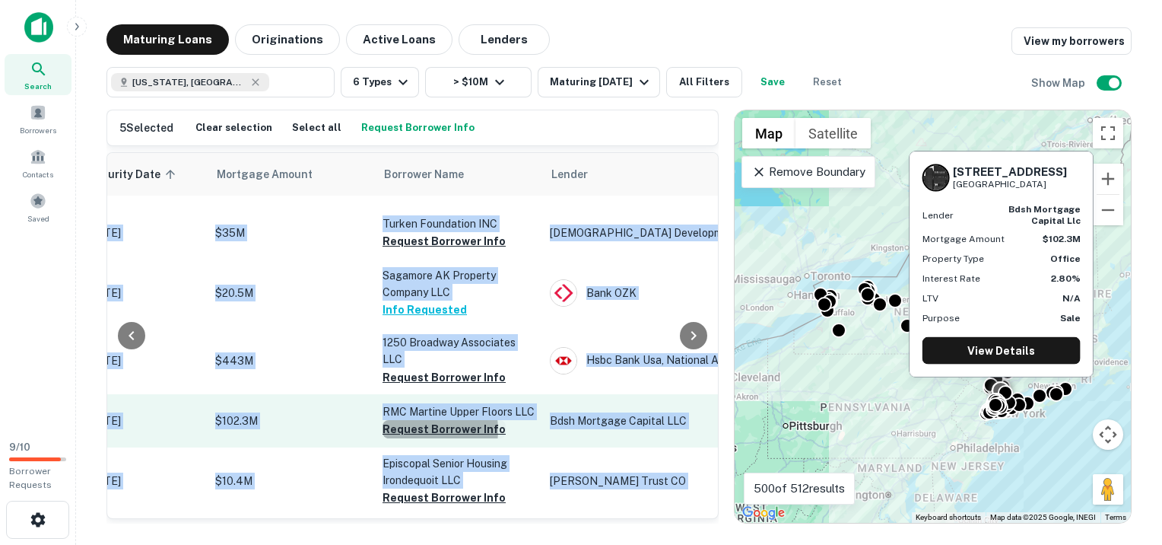
click at [418, 420] on button "Request Borrower Info" at bounding box center [444, 429] width 123 height 18
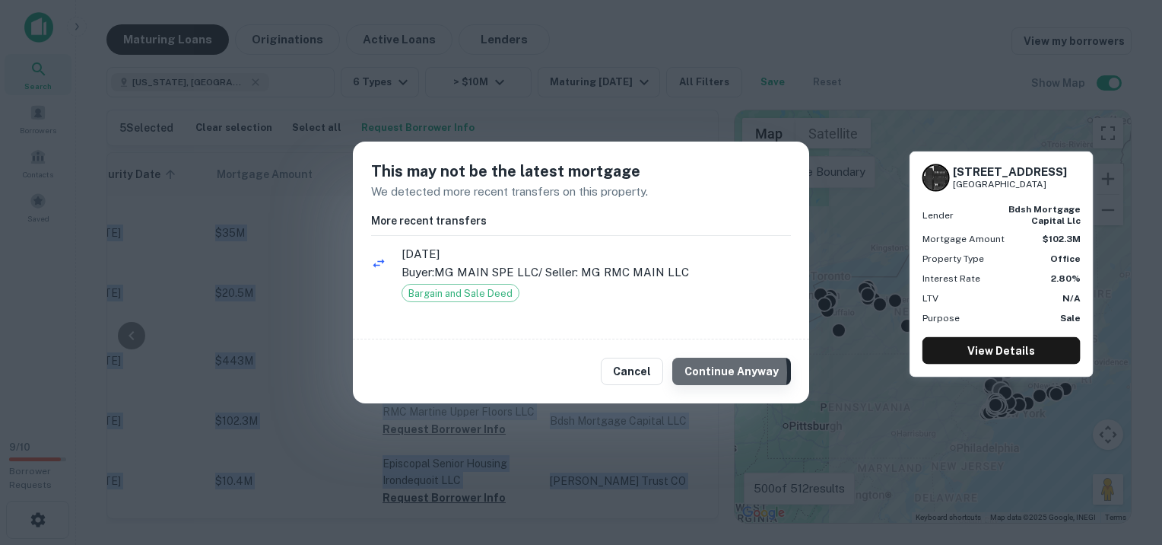
click at [698, 372] on button "Continue Anyway" at bounding box center [731, 371] width 119 height 27
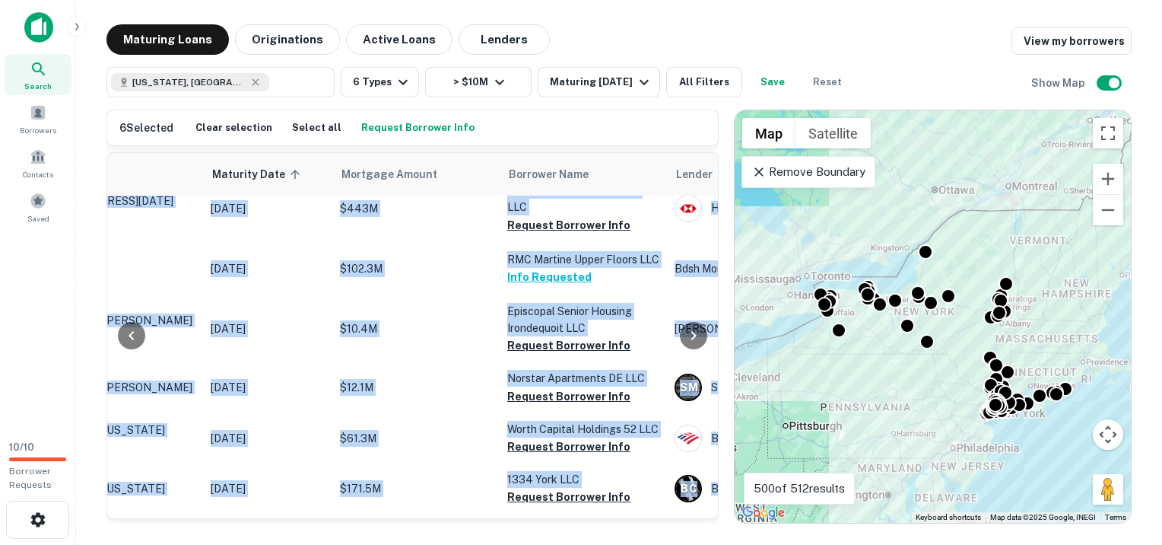
scroll to position [1978, 280]
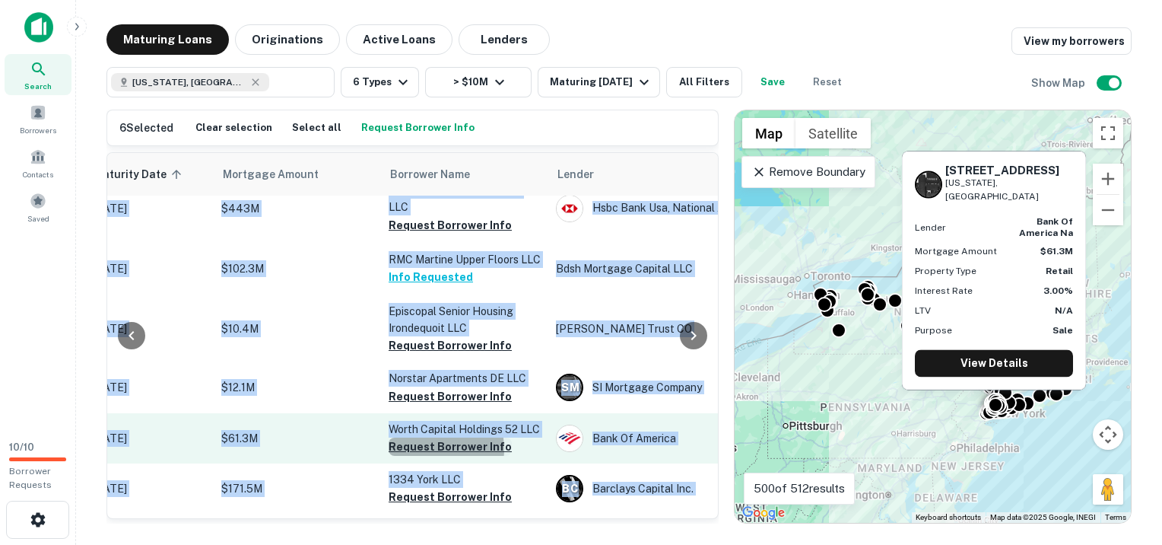
click at [428, 437] on button "Request Borrower Info" at bounding box center [450, 446] width 123 height 18
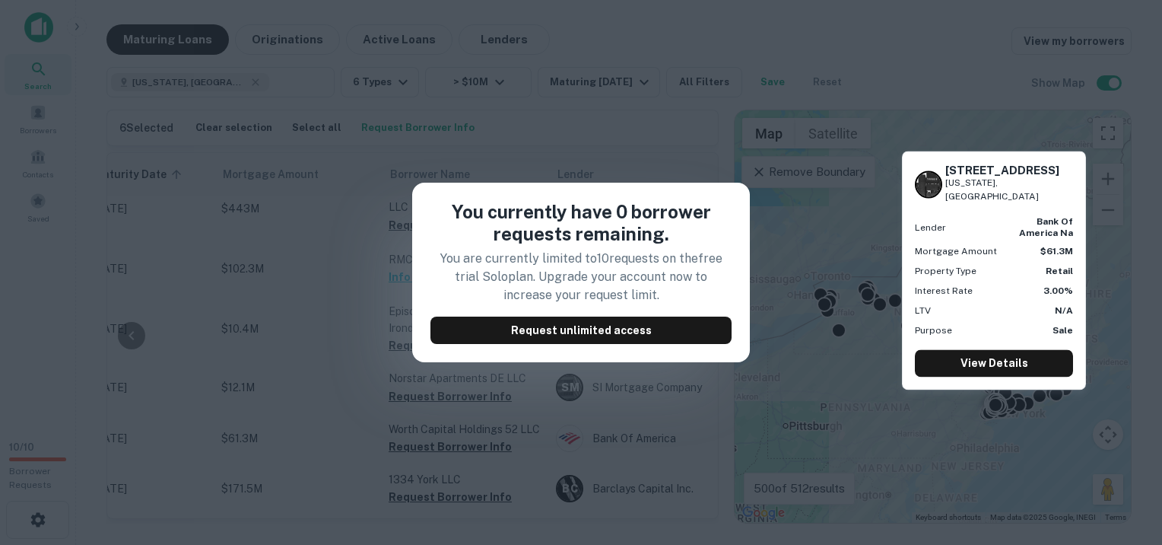
click at [788, 227] on div "You currently have 0 borrower requests remaining. You are currently limited to …" at bounding box center [581, 272] width 1162 height 545
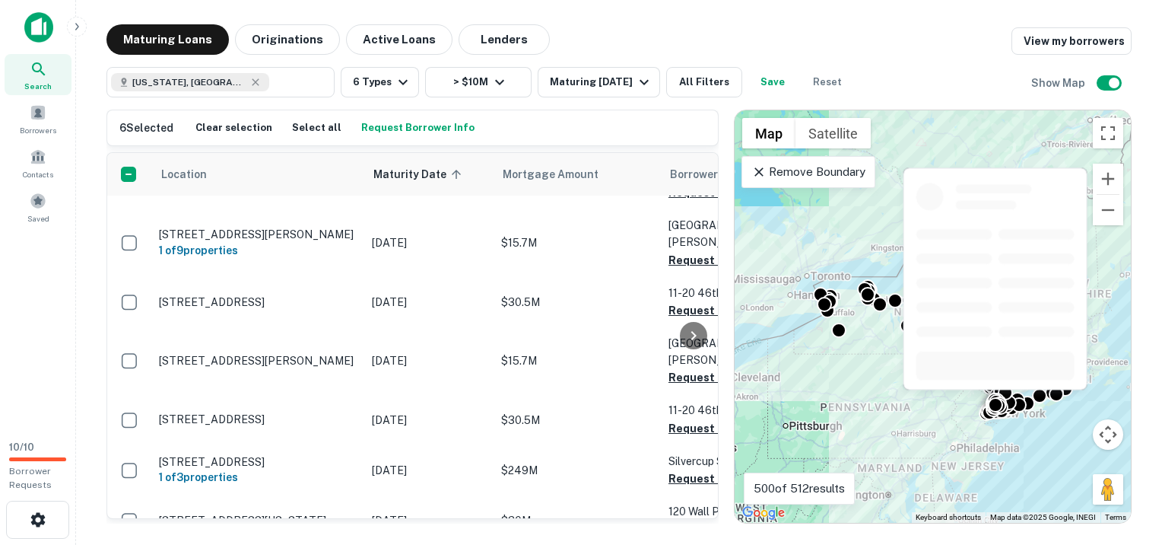
scroll to position [2439, 0]
